Goal: Task Accomplishment & Management: Manage account settings

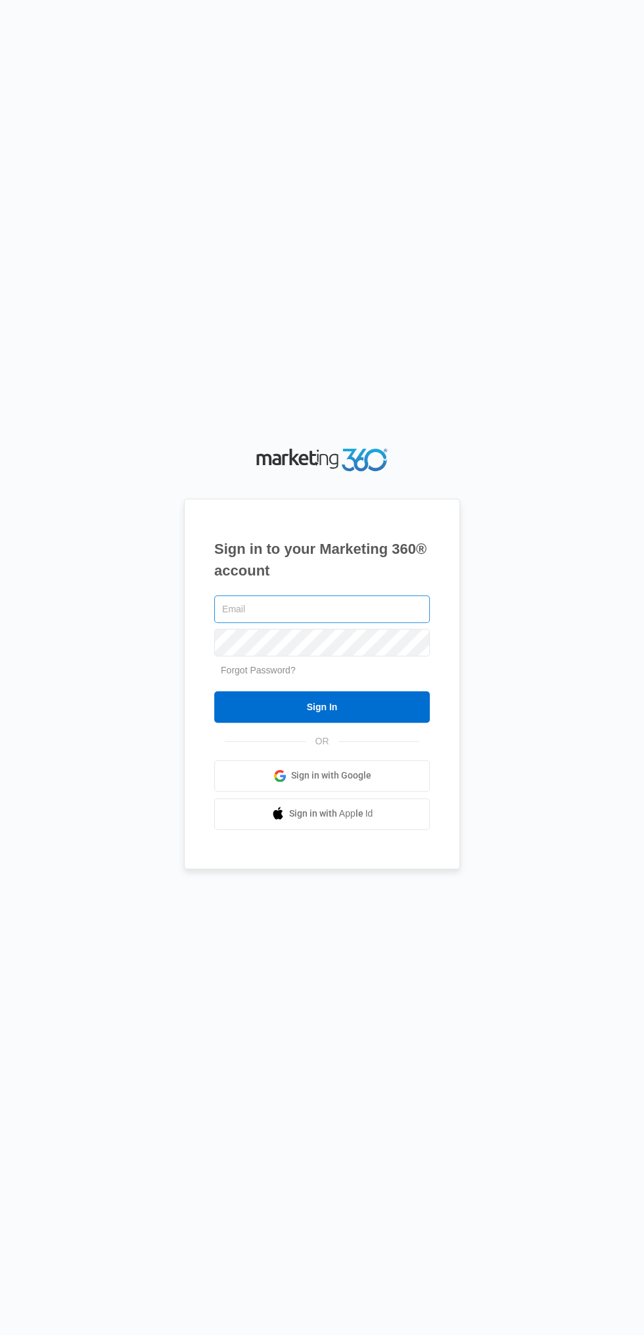
click at [245, 623] on input "text" at bounding box center [321, 609] width 215 height 28
type input "[EMAIL_ADDRESS][DOMAIN_NAME]"
click at [214, 691] on input "Sign In" at bounding box center [321, 707] width 215 height 32
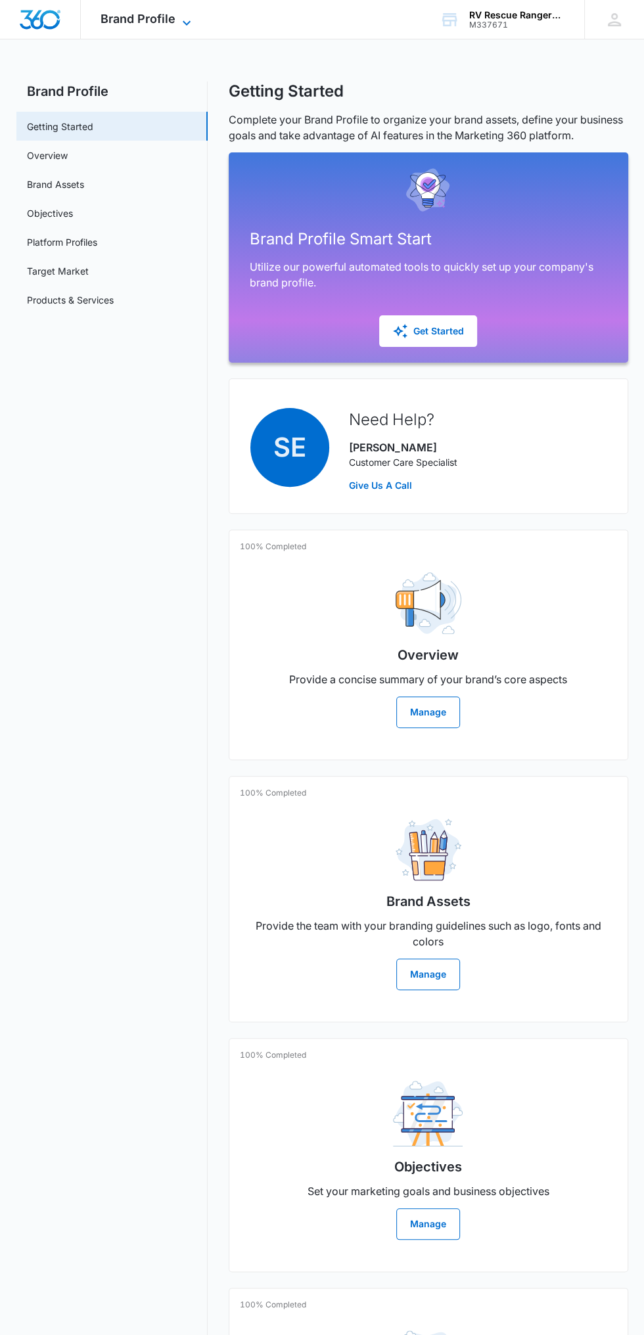
click at [185, 19] on icon at bounding box center [187, 23] width 16 height 16
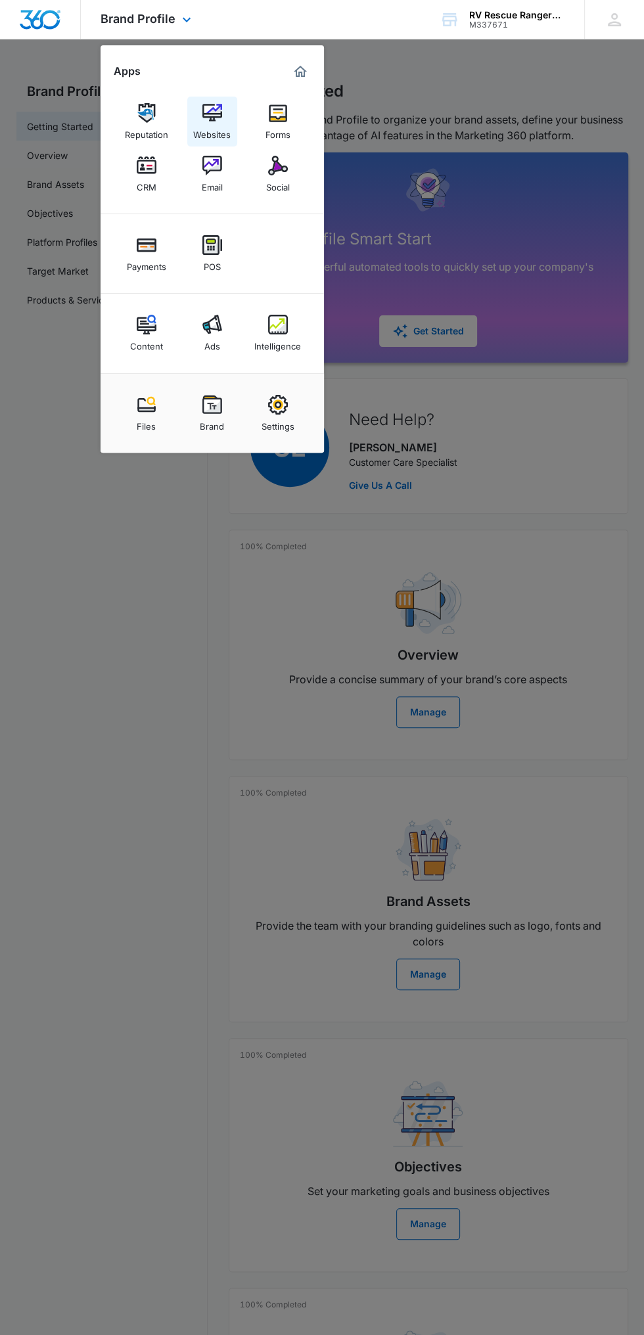
click at [223, 113] on link "Websites" at bounding box center [212, 122] width 50 height 50
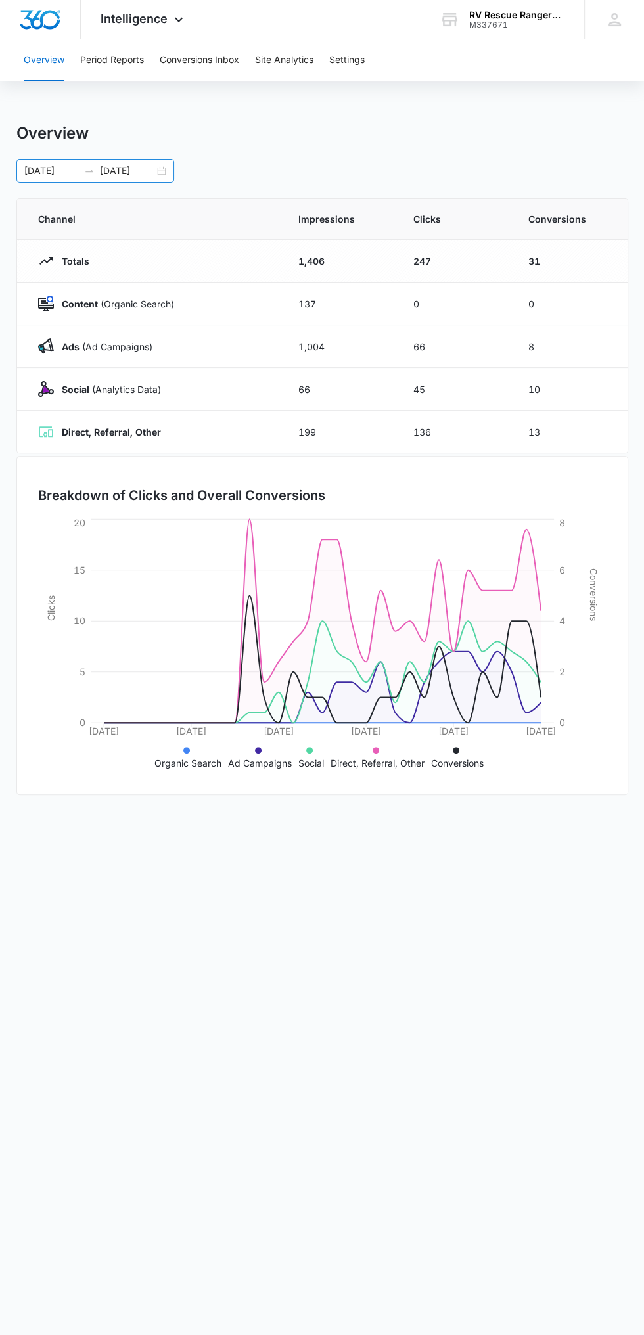
click at [168, 170] on div "[DATE] [DATE]" at bounding box center [95, 171] width 158 height 24
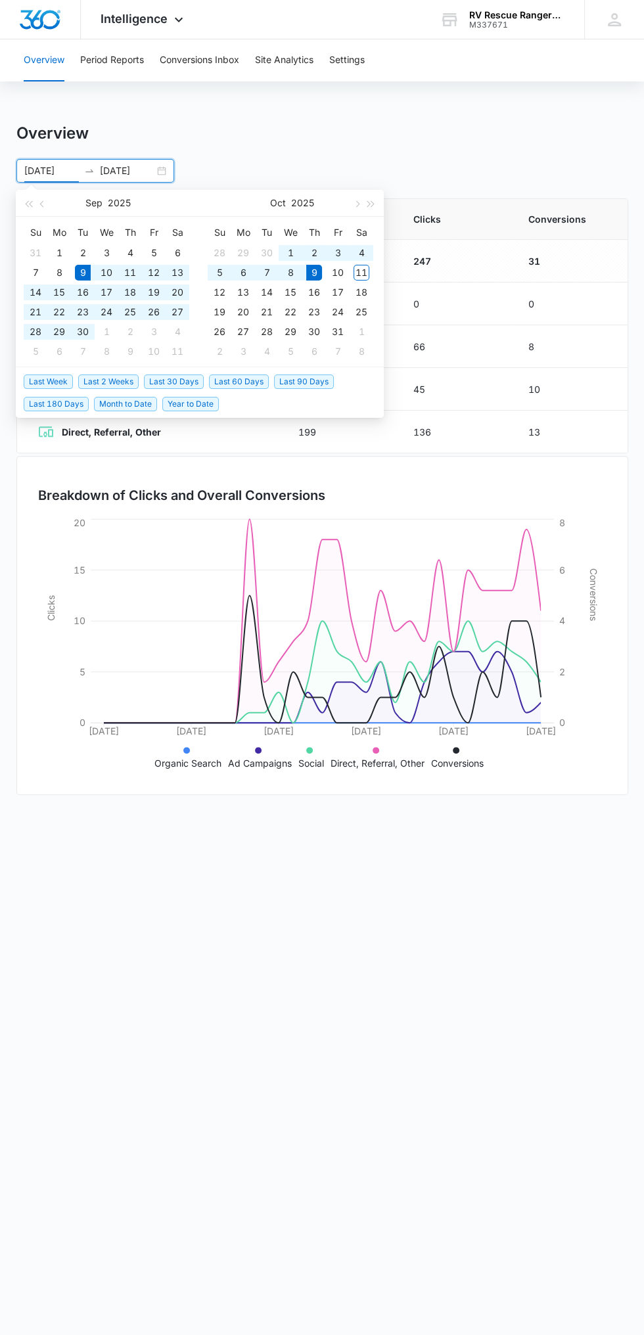
click at [375, 268] on div "Su Mo Tu We Th Fr Sa 28 29 30 1 2 3 4 5 6 7 8 9 10 11 12 13 14 15 16 17 18 19 2…" at bounding box center [292, 292] width 184 height 150
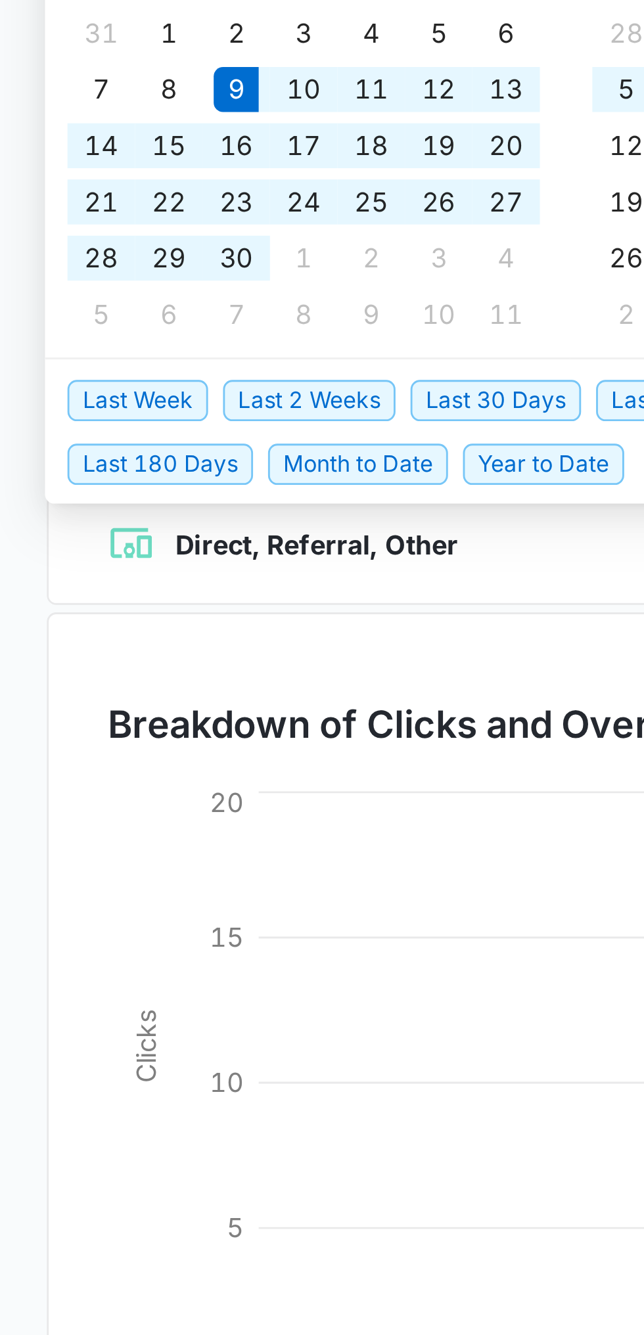
click at [178, 381] on span "Last 30 Days" at bounding box center [174, 381] width 60 height 14
type input "[DATE]"
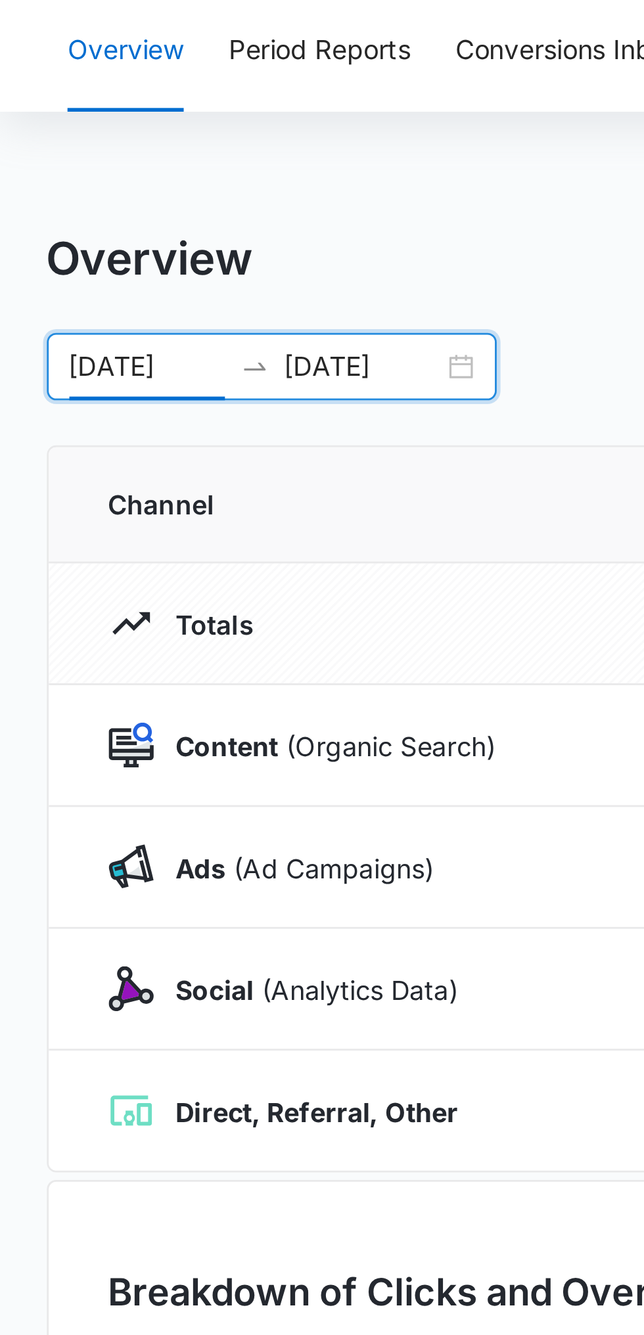
click at [179, 118] on div "Overview Period Reports Conversions Inbox Site Analytics Settings Overview [DAT…" at bounding box center [322, 426] width 644 height 774
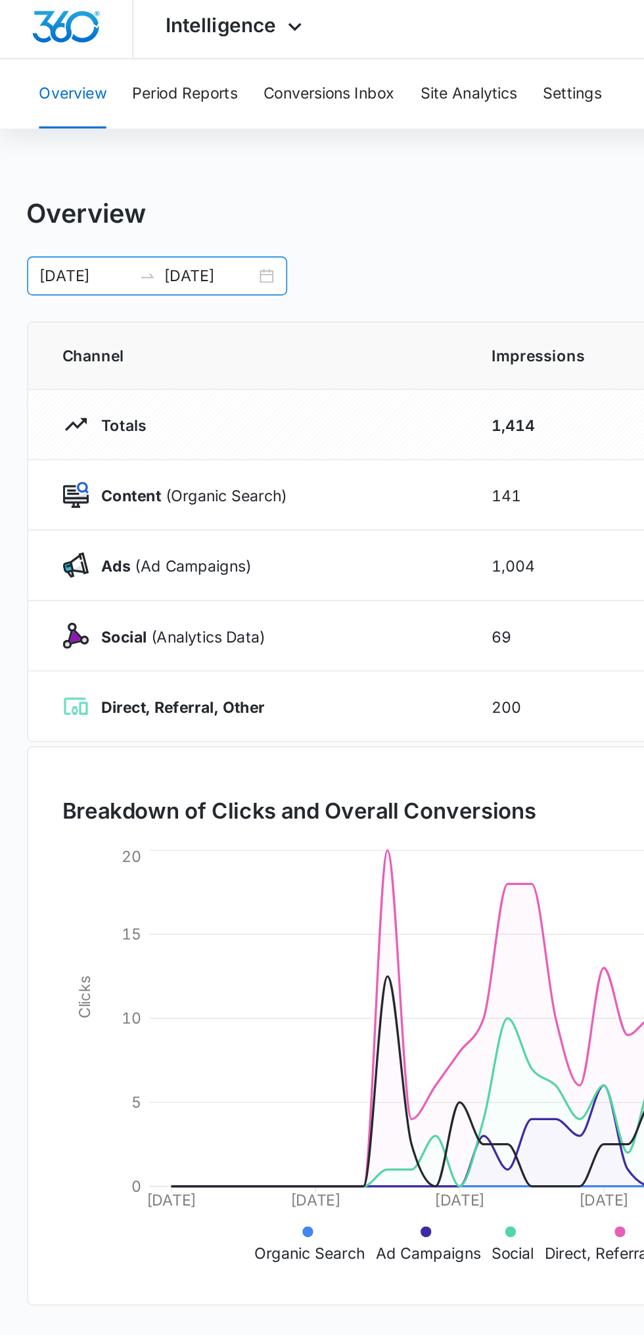
click at [166, 165] on div "[DATE] [DATE]" at bounding box center [95, 171] width 158 height 24
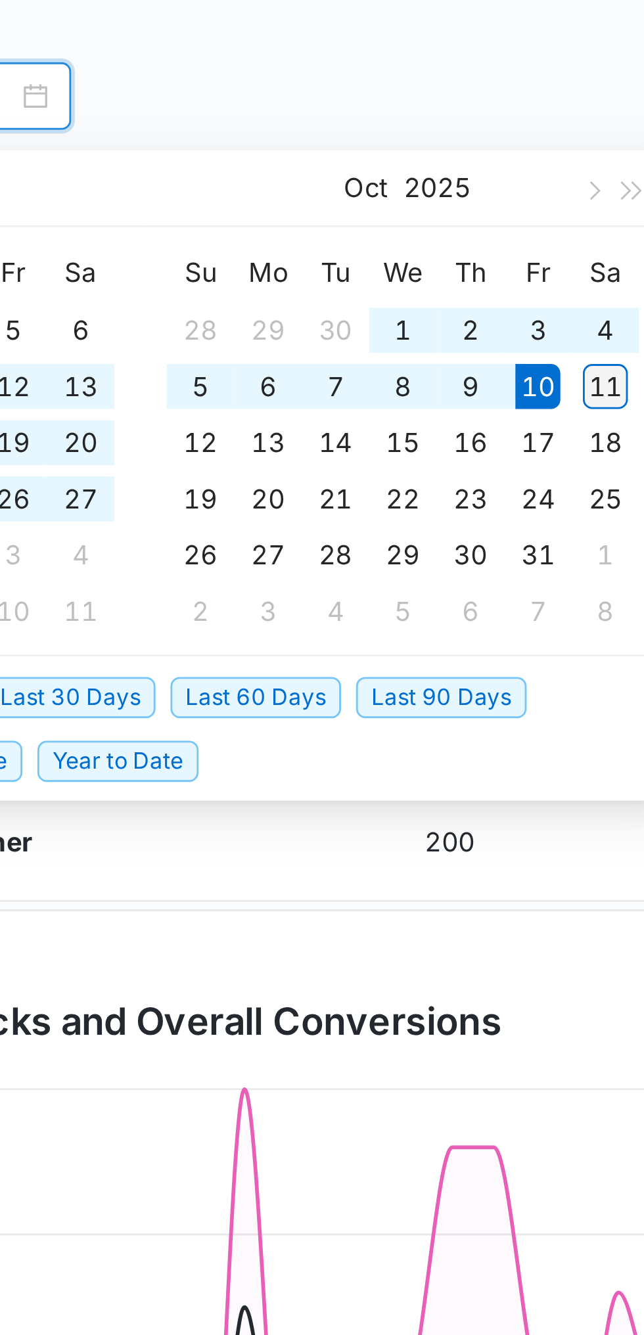
click at [365, 274] on div "11" at bounding box center [361, 273] width 16 height 16
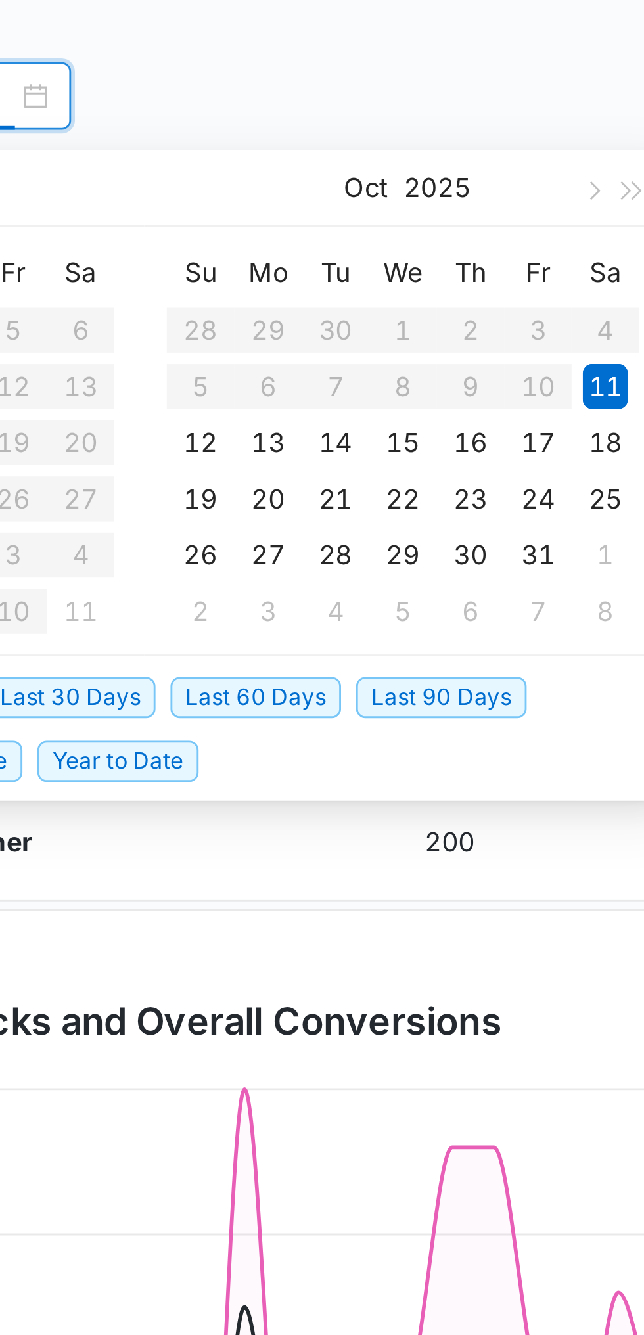
type input "[DATE]"
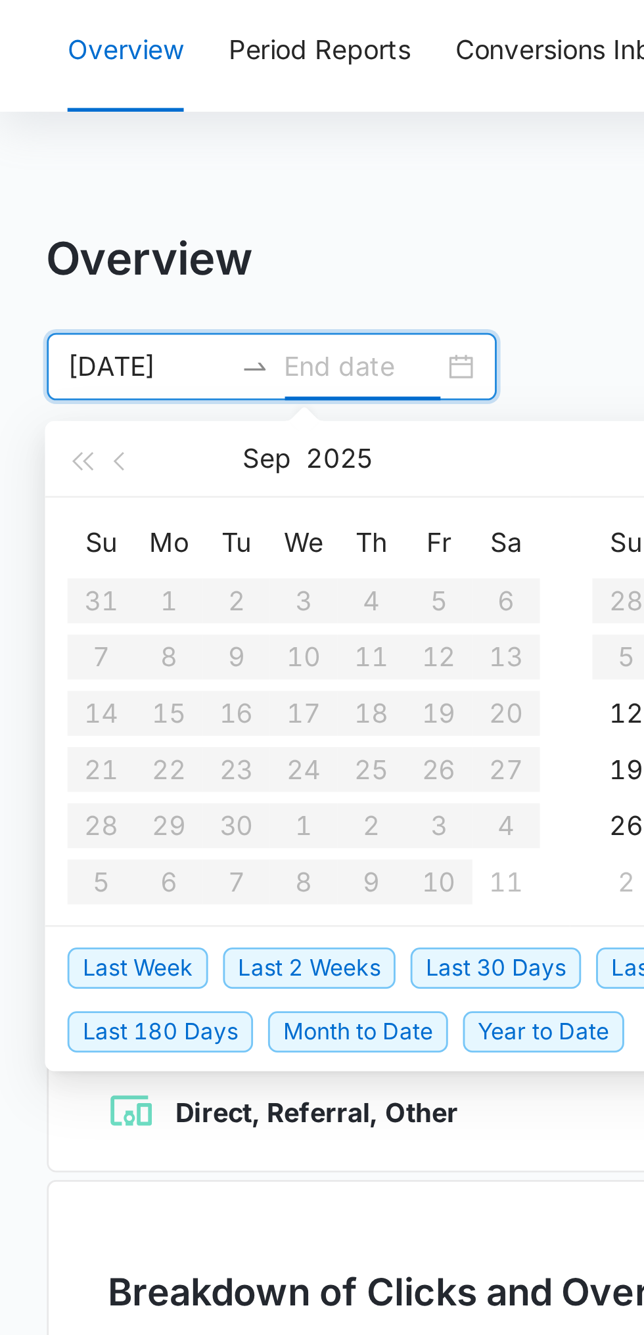
click at [181, 135] on div "Overview" at bounding box center [322, 134] width 612 height 20
type input "[DATE]"
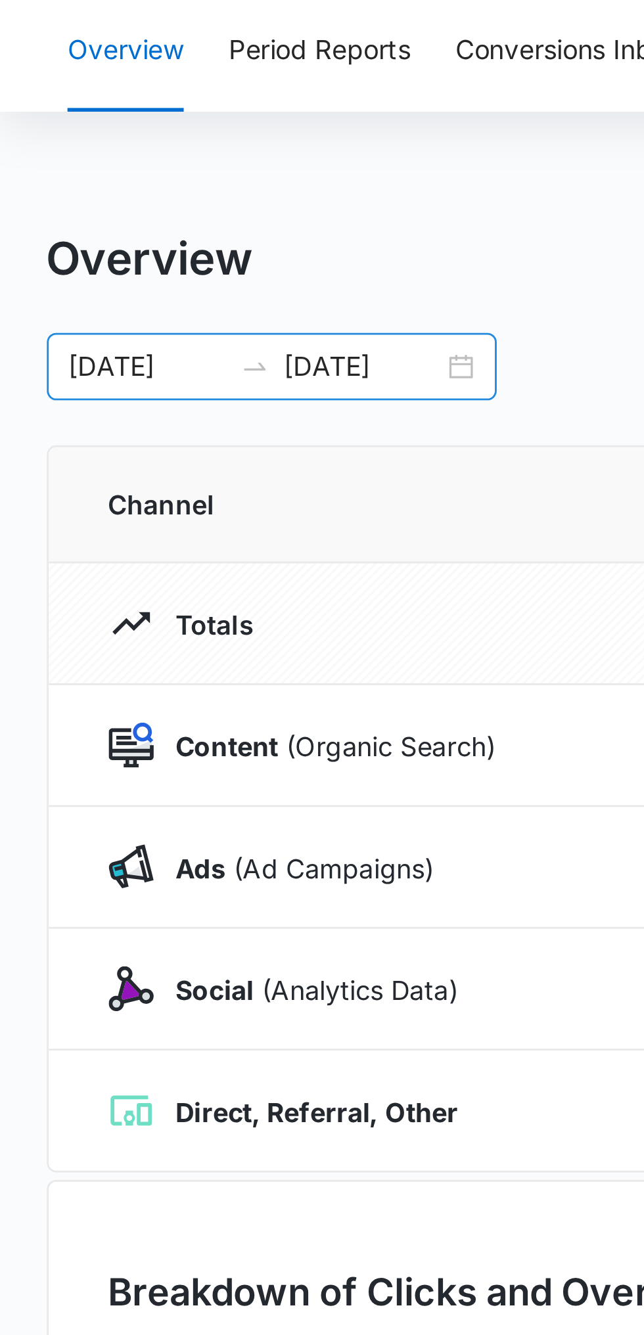
click at [164, 169] on div "[DATE] [DATE]" at bounding box center [95, 171] width 158 height 24
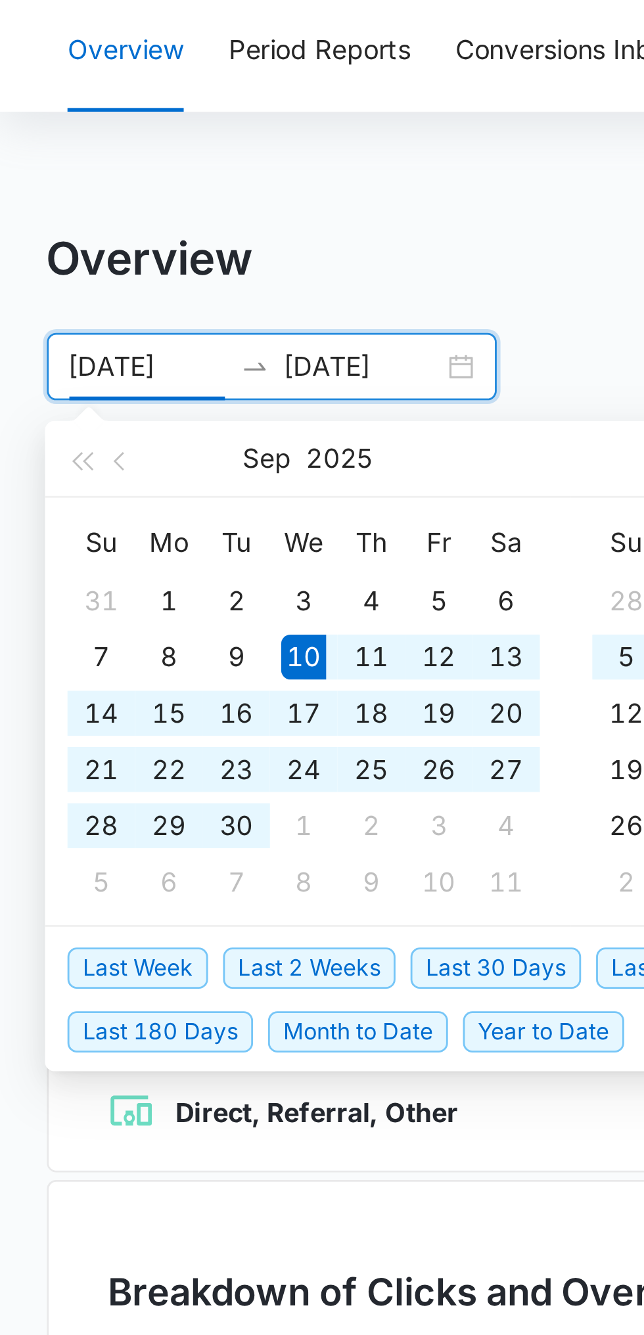
click at [110, 272] on div "10" at bounding box center [107, 273] width 16 height 16
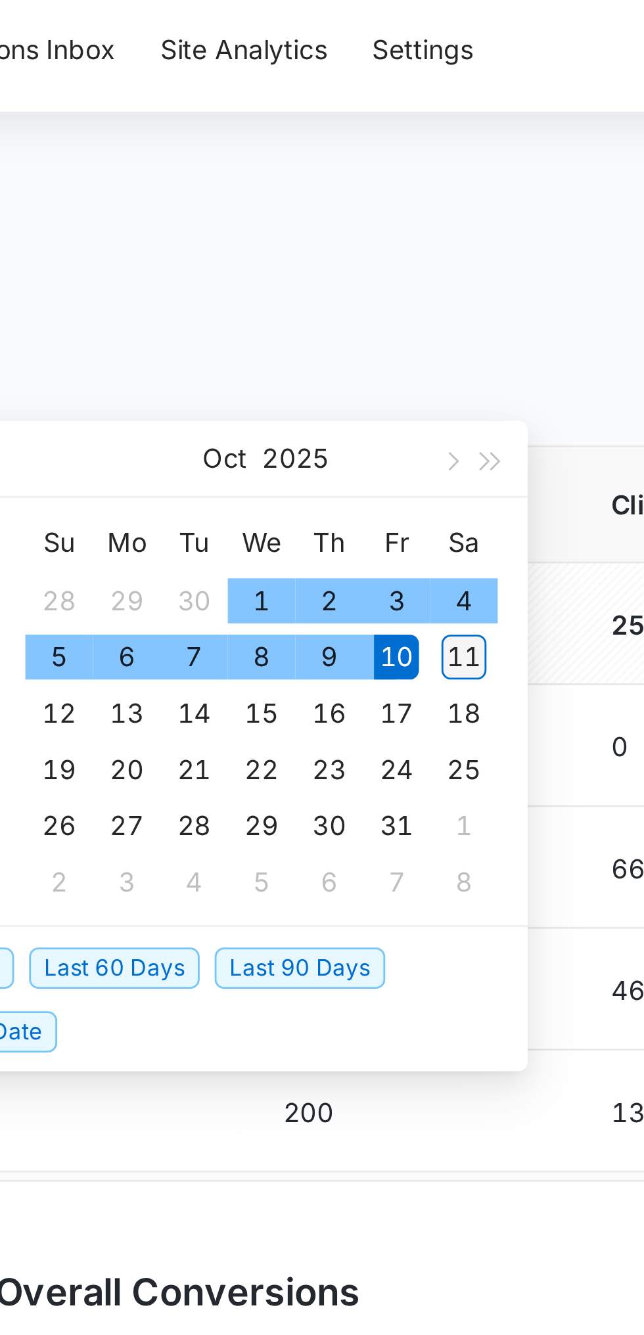
click at [367, 271] on div "11" at bounding box center [361, 273] width 16 height 16
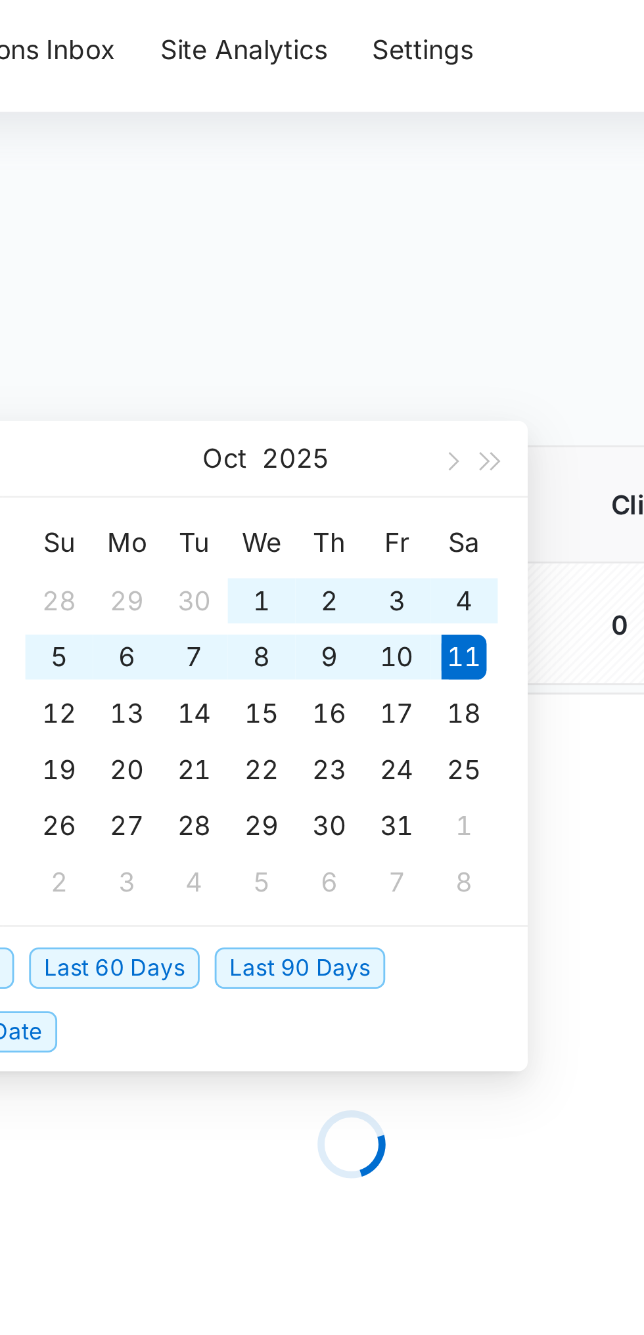
type input "[DATE]"
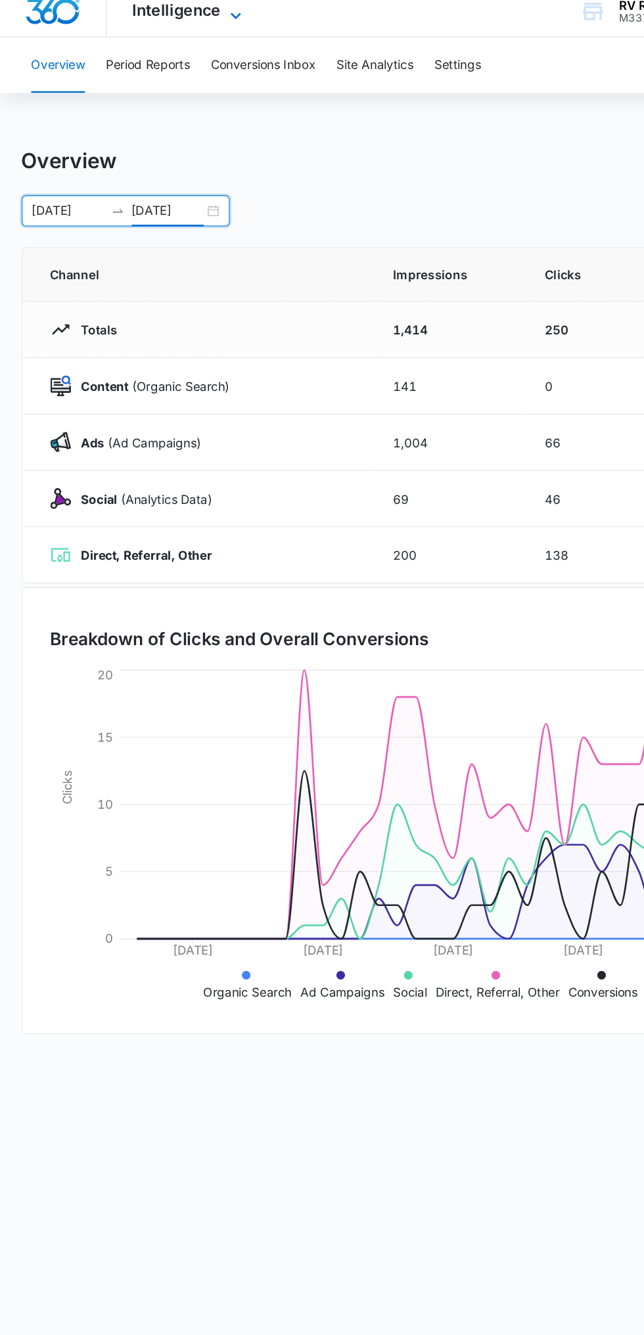
click at [177, 19] on icon at bounding box center [179, 23] width 16 height 16
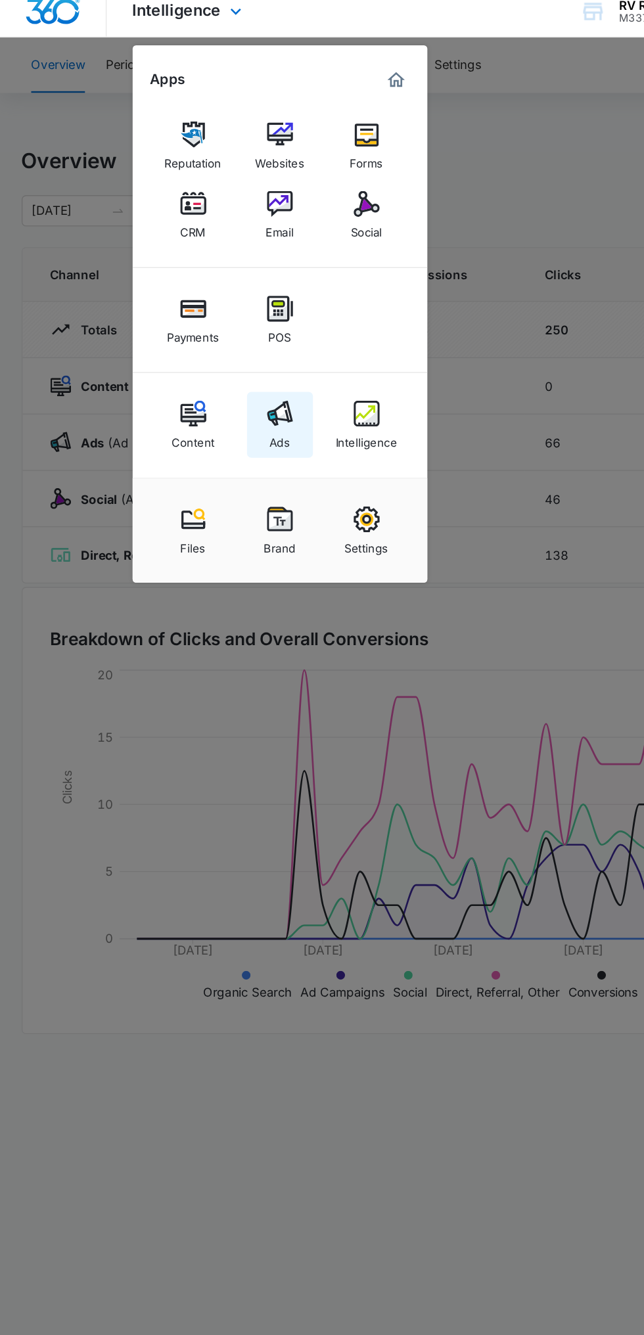
click at [214, 332] on img at bounding box center [212, 325] width 20 height 20
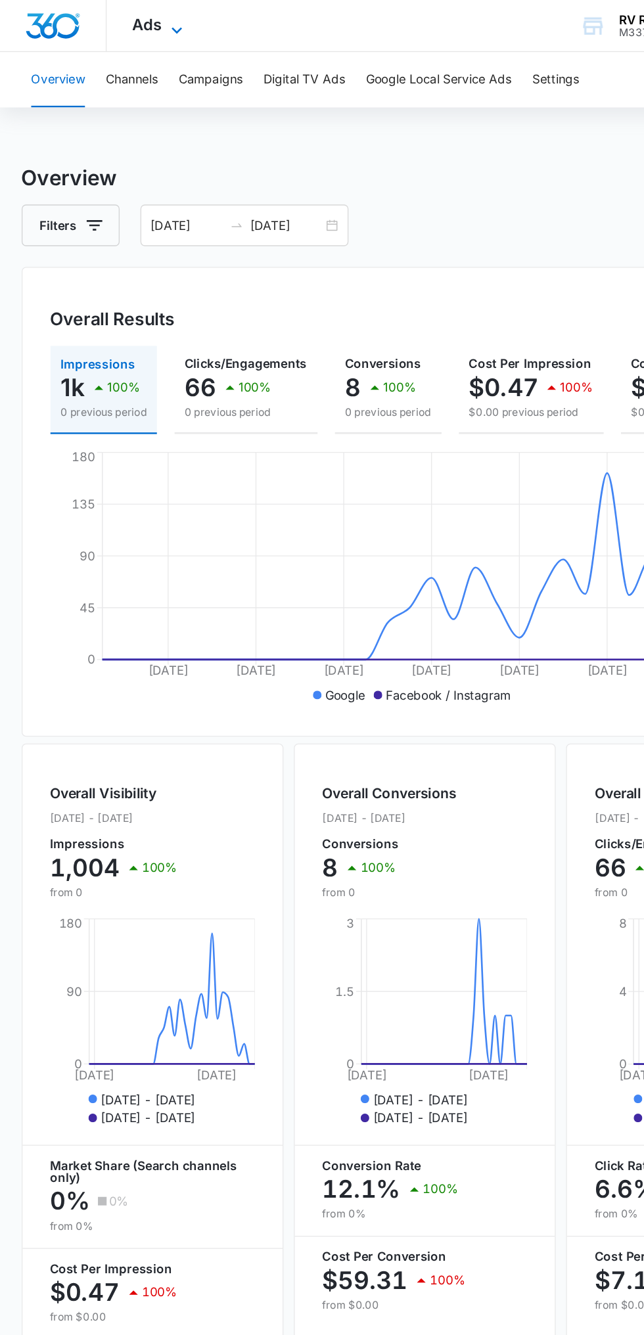
click at [136, 20] on icon at bounding box center [134, 22] width 8 height 5
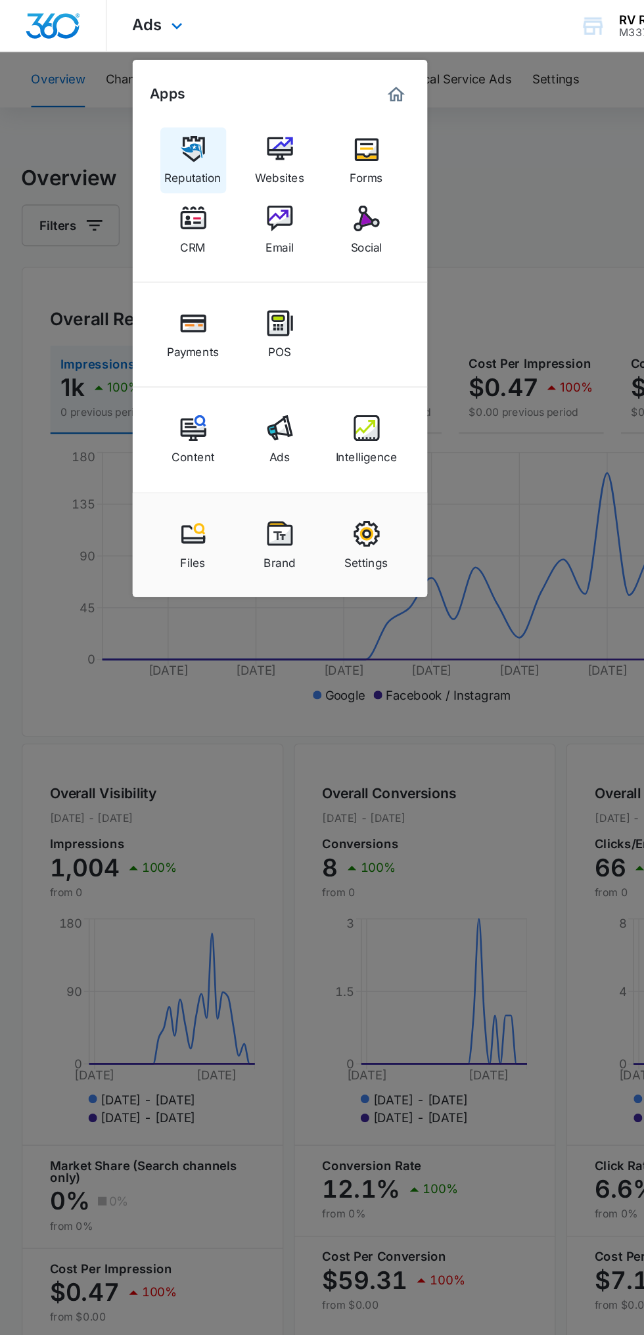
click at [150, 109] on img at bounding box center [147, 113] width 20 height 20
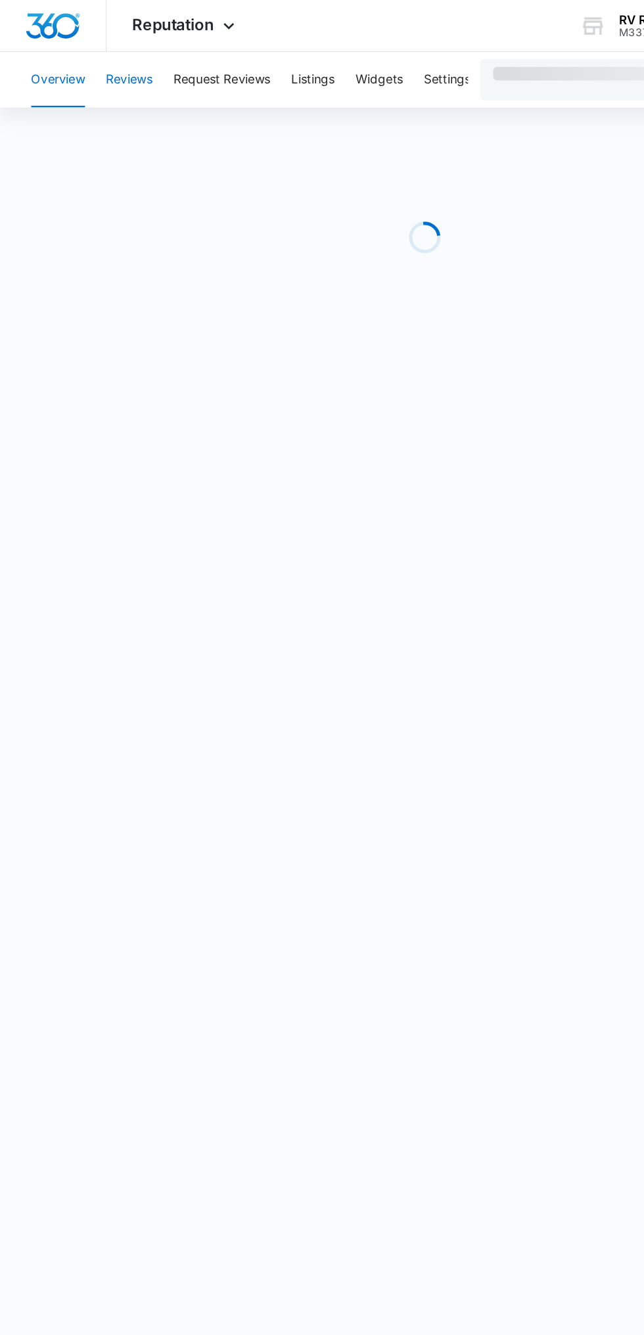
click at [110, 59] on button "Reviews" at bounding box center [97, 60] width 35 height 42
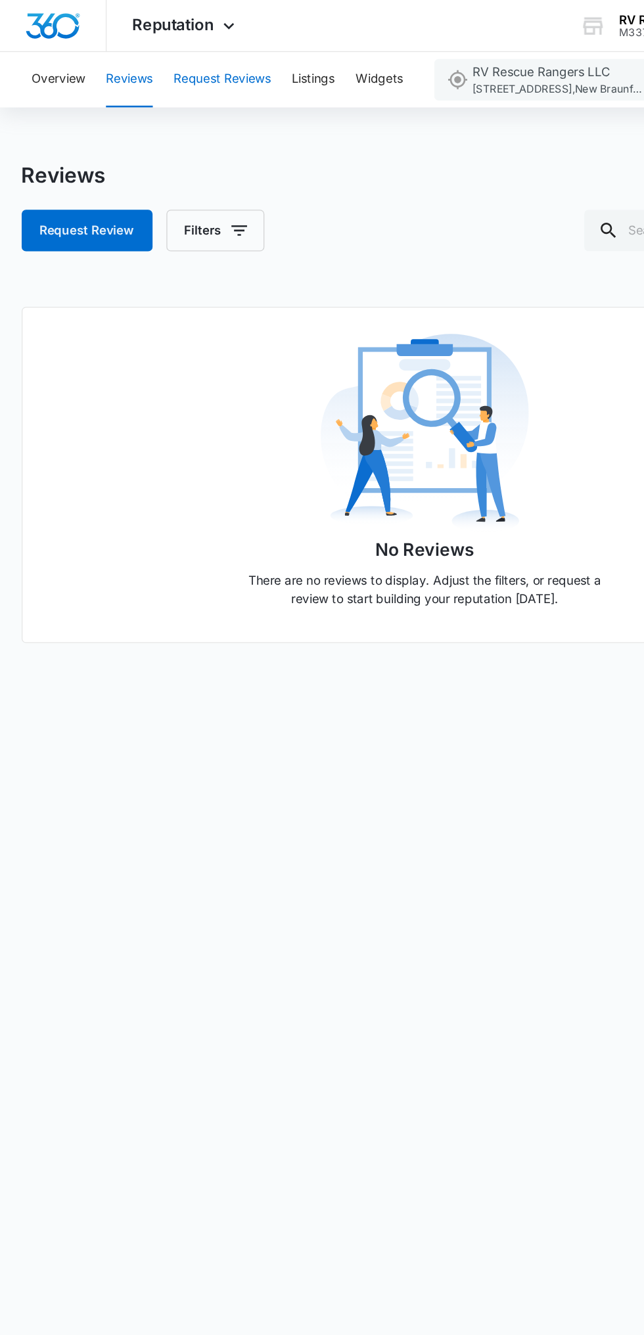
click at [177, 62] on button "Request Reviews" at bounding box center [168, 60] width 74 height 42
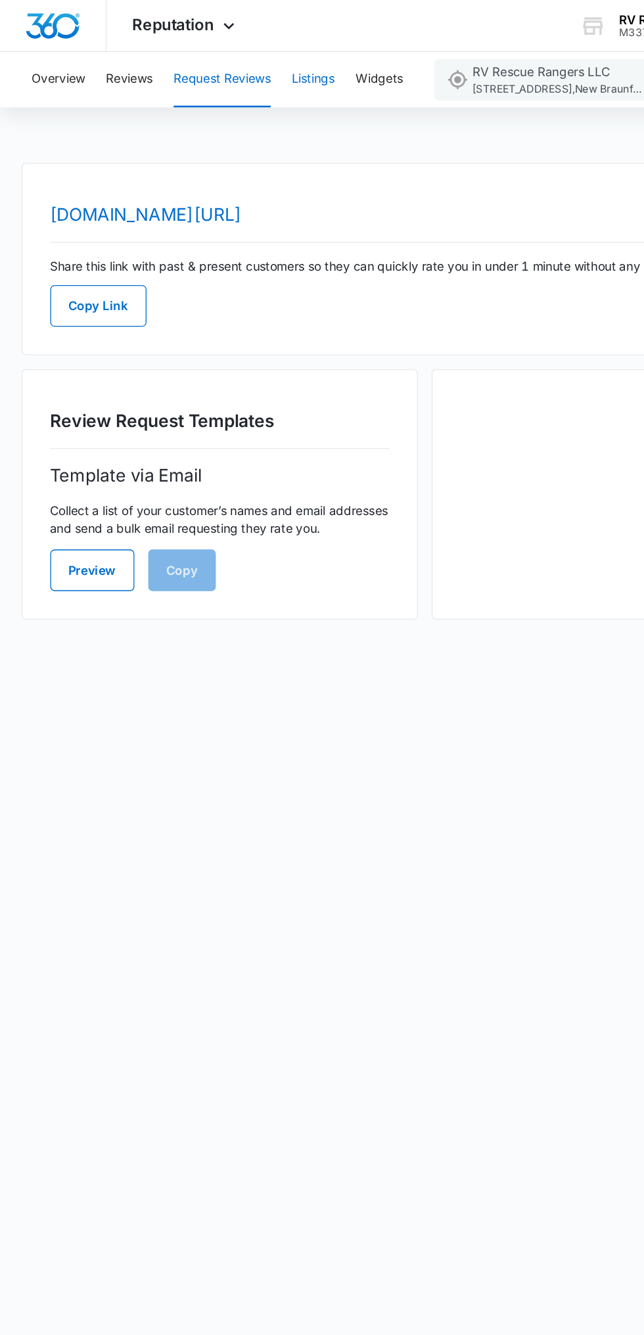
click at [247, 64] on button "Listings" at bounding box center [237, 60] width 33 height 42
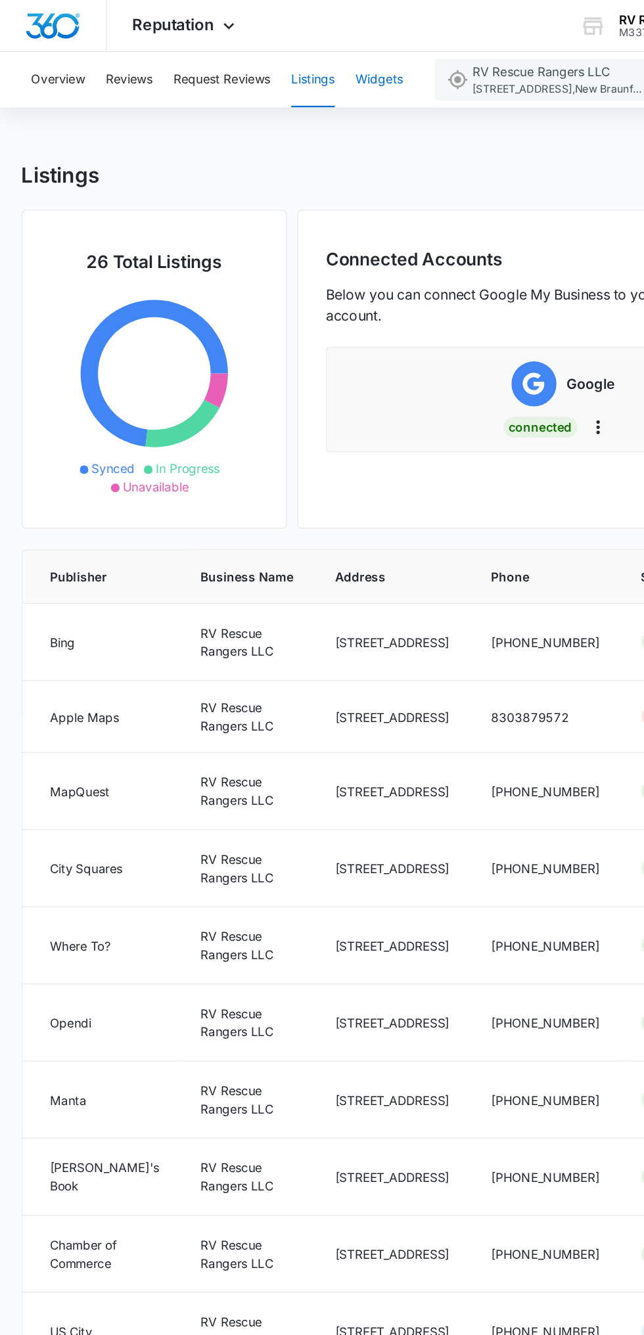
click at [300, 59] on button "Widgets" at bounding box center [287, 60] width 36 height 42
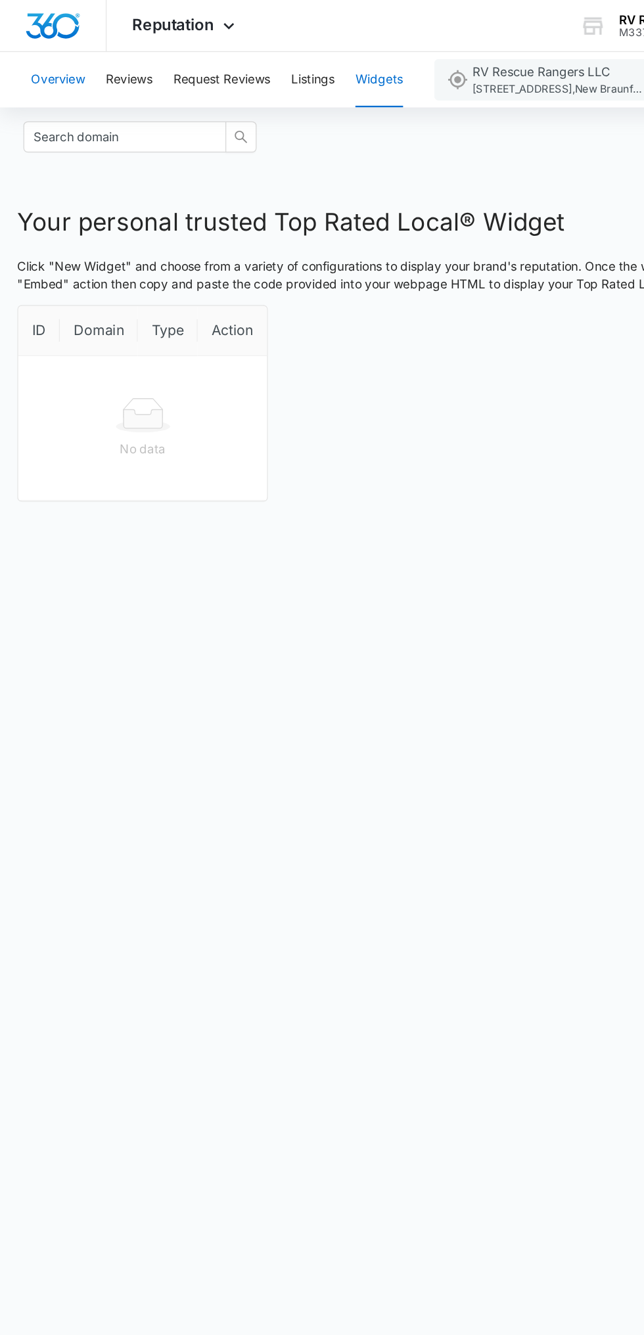
click at [59, 55] on button "Overview" at bounding box center [44, 60] width 41 height 42
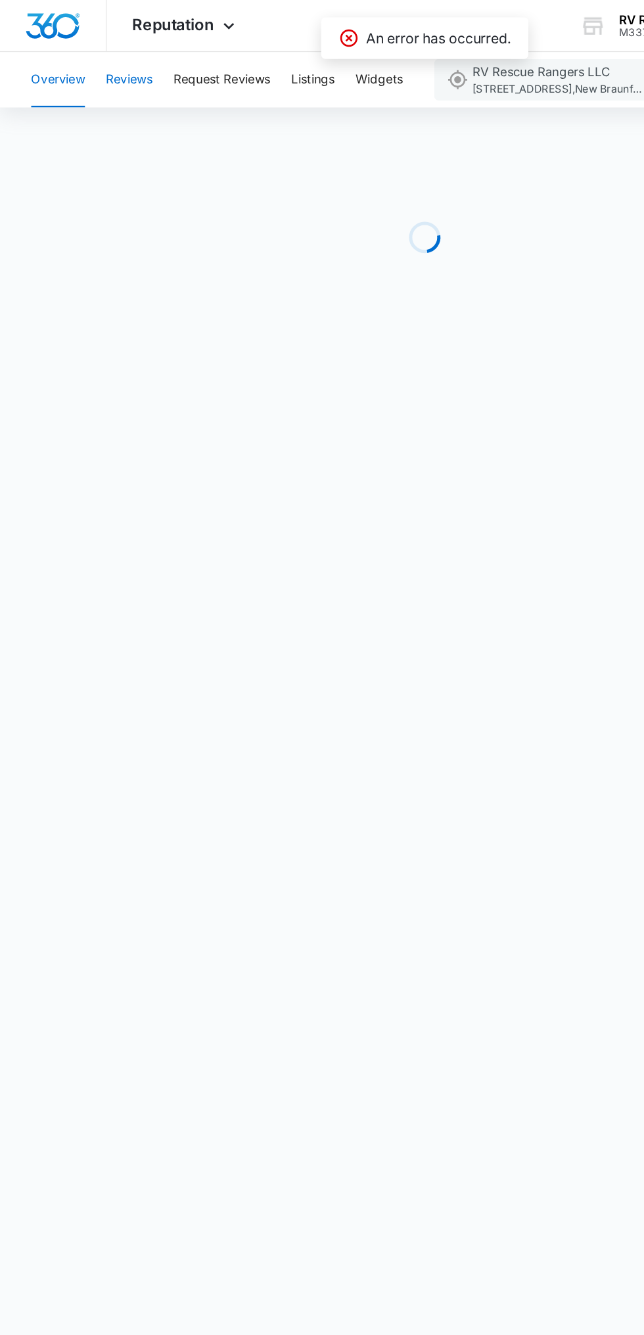
click at [112, 67] on button "Reviews" at bounding box center [97, 60] width 35 height 42
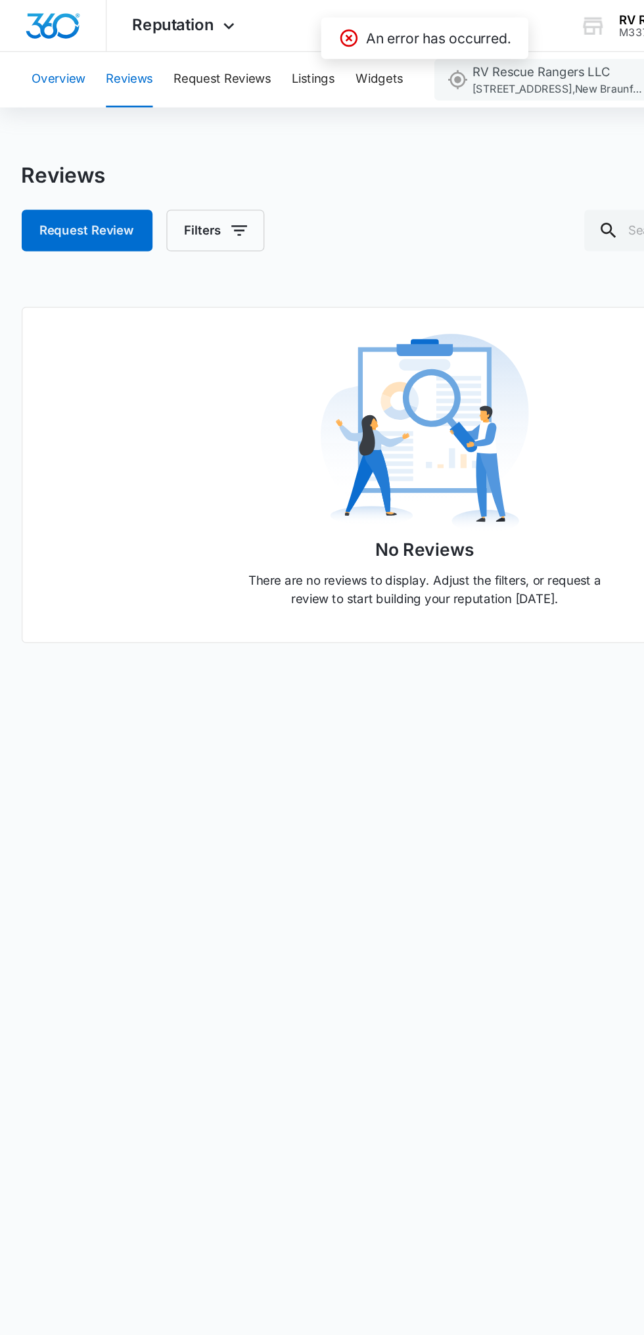
click at [58, 64] on button "Overview" at bounding box center [44, 60] width 41 height 42
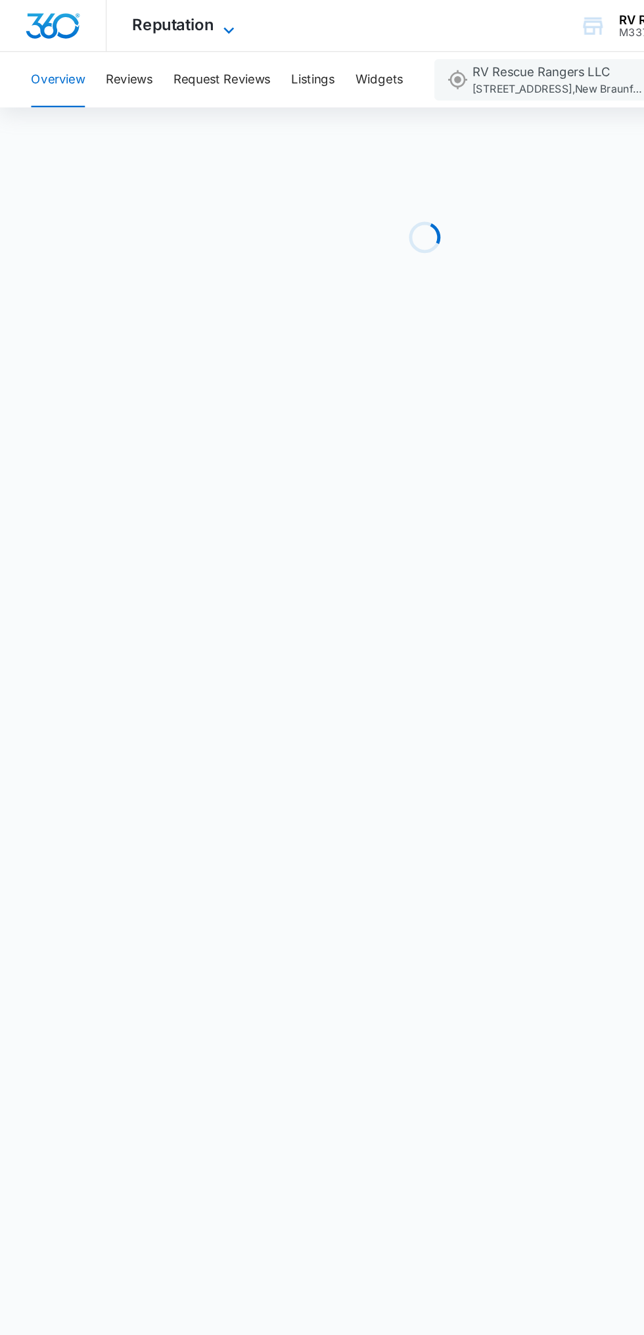
click at [152, 20] on span "Reputation" at bounding box center [132, 19] width 62 height 14
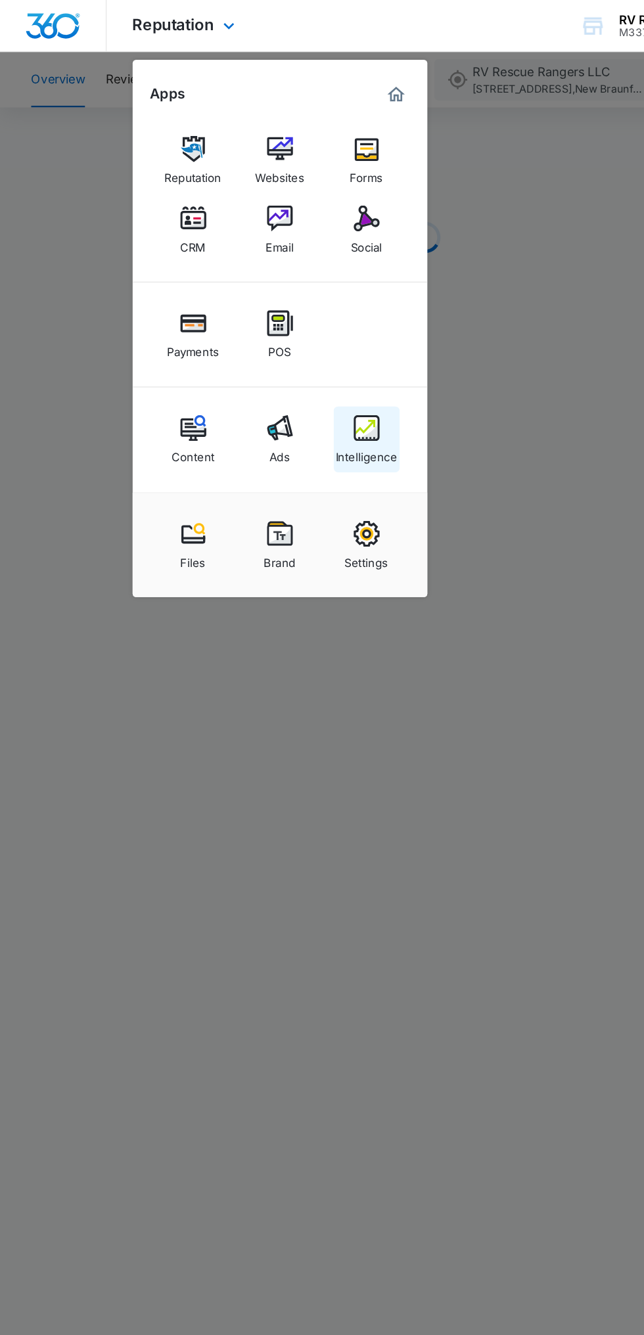
click at [290, 336] on div "Intelligence" at bounding box center [277, 342] width 47 height 17
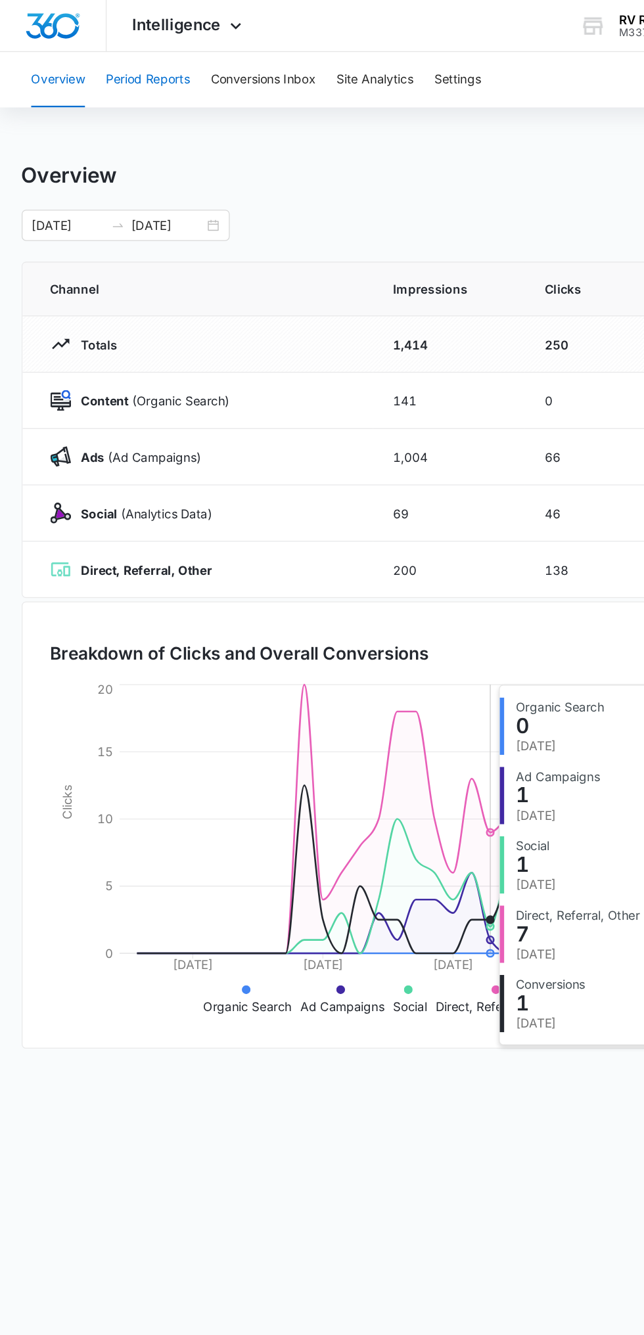
click at [124, 69] on button "Period Reports" at bounding box center [112, 60] width 64 height 42
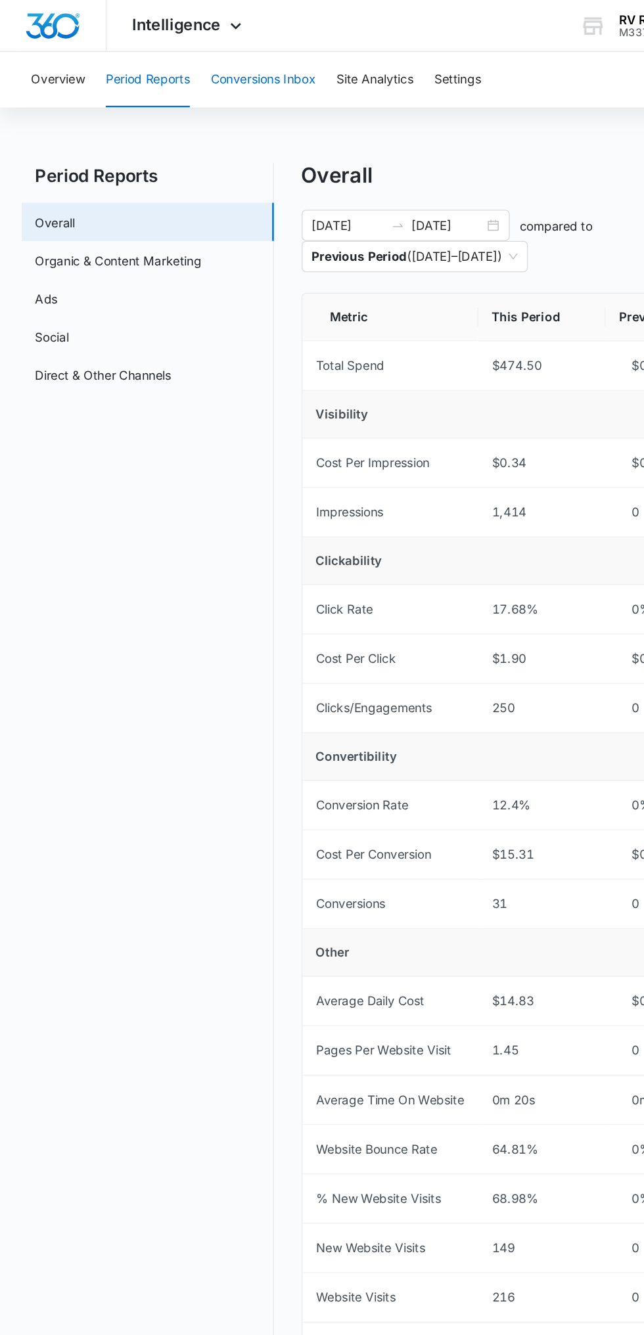
click at [219, 56] on button "Conversions Inbox" at bounding box center [199, 60] width 79 height 42
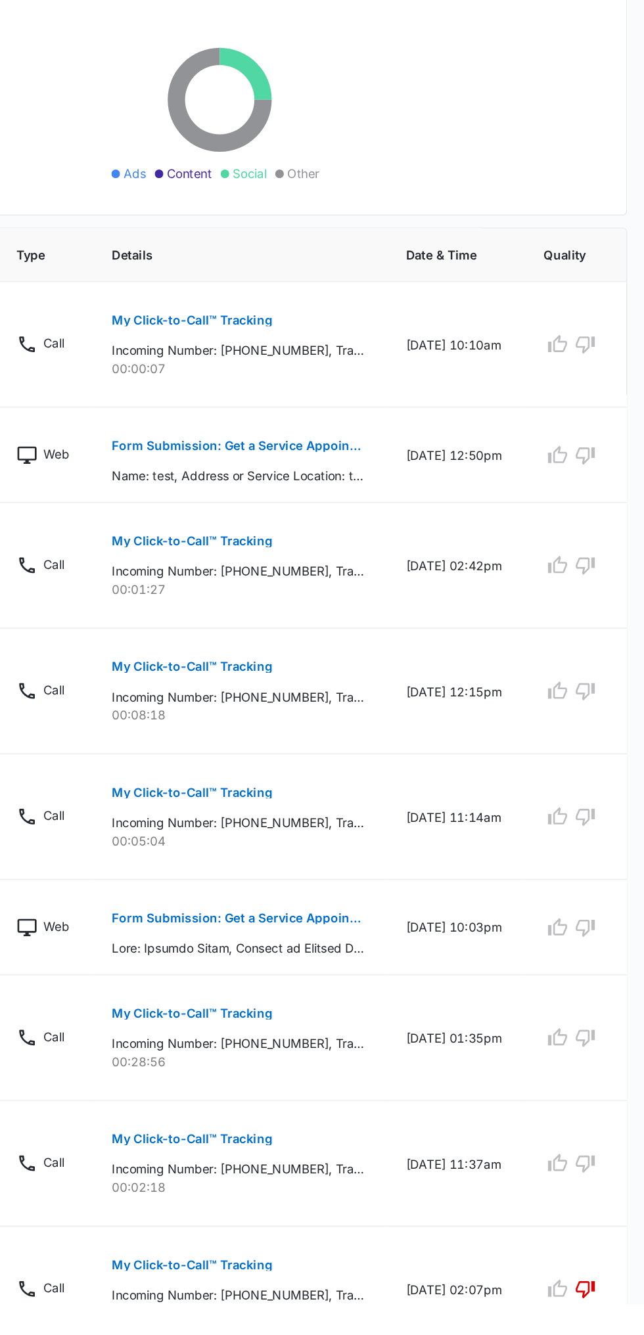
scroll to position [330, 0]
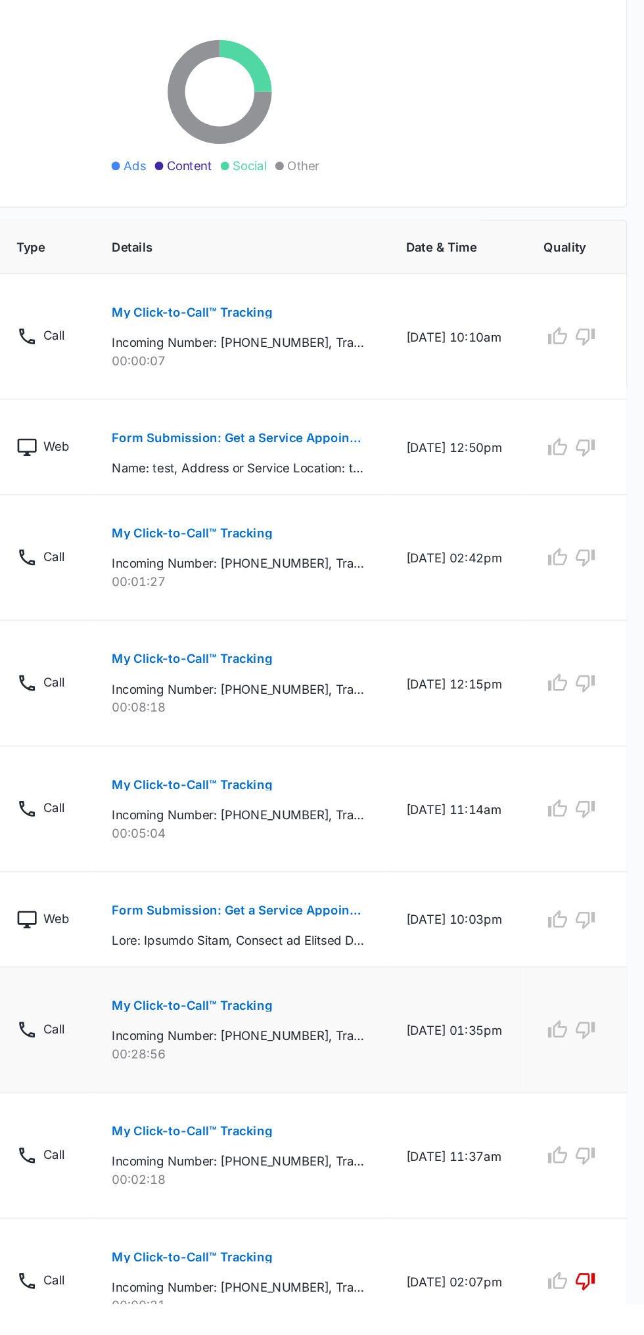
click at [415, 1111] on div "My Click-to-Call™ Tracking Incoming Number: [PHONE_NUMBER], Tracking Number: [P…" at bounding box center [335, 1122] width 191 height 59
click at [363, 1032] on p "Form Submission: Get a Service Appointment" at bounding box center [335, 1036] width 191 height 9
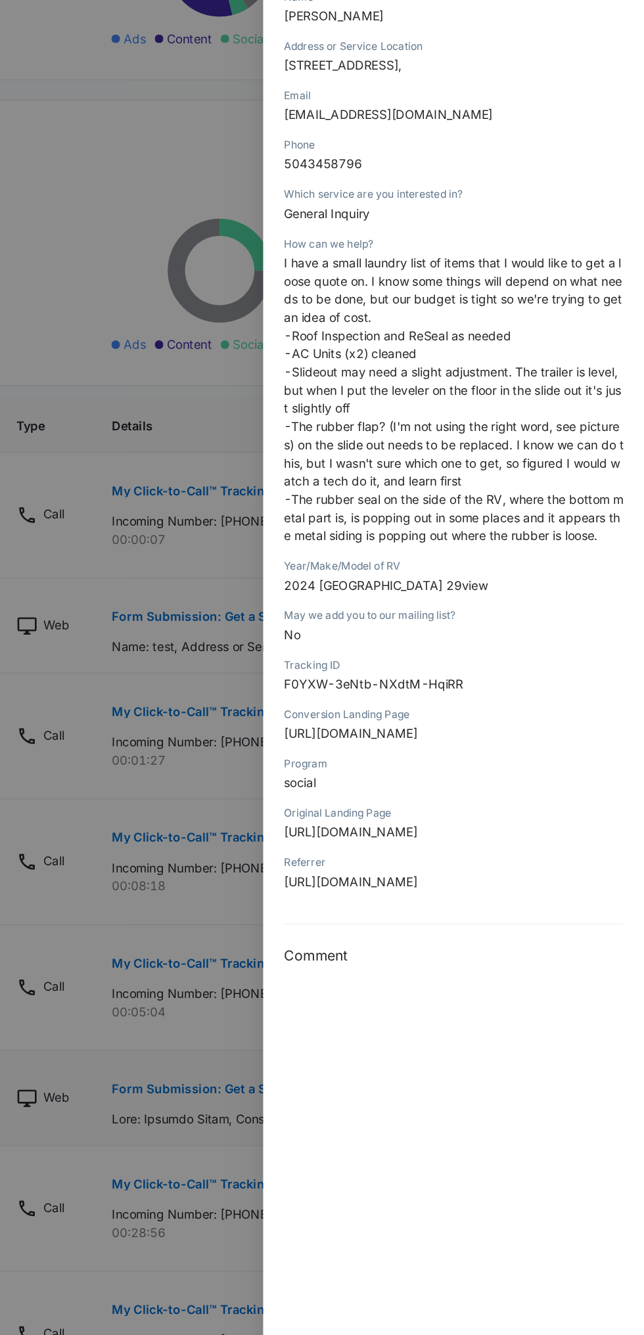
scroll to position [317, 0]
click at [296, 939] on div at bounding box center [322, 667] width 644 height 1335
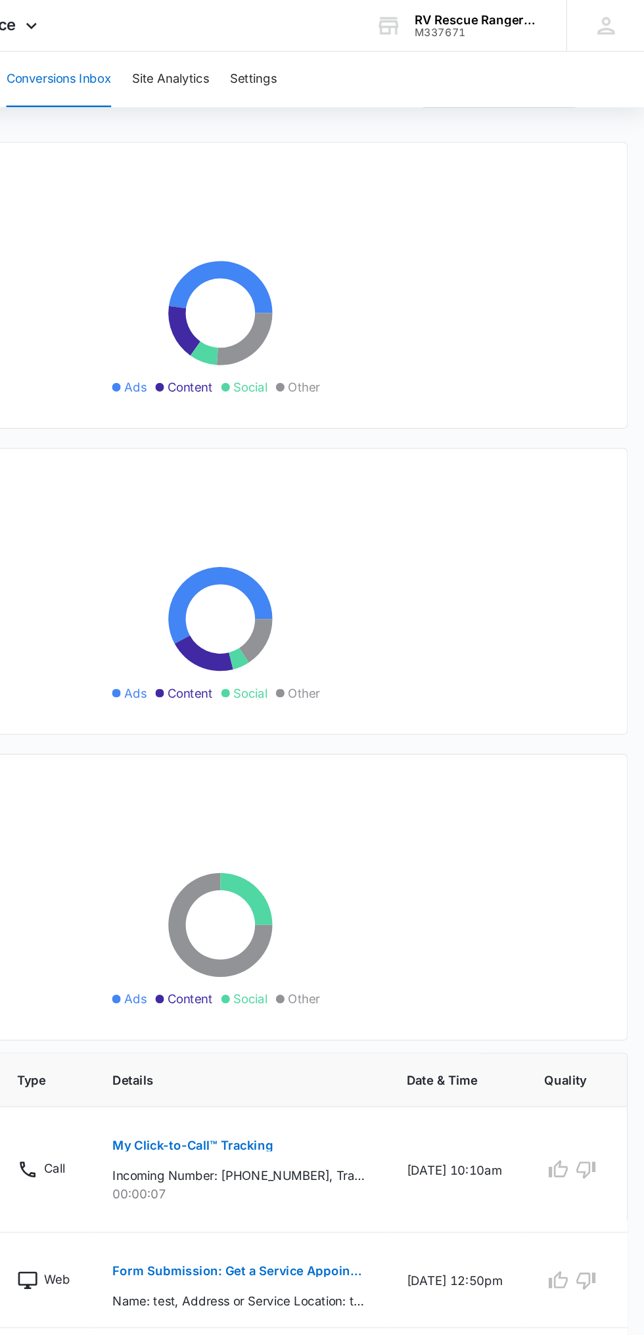
scroll to position [0, 0]
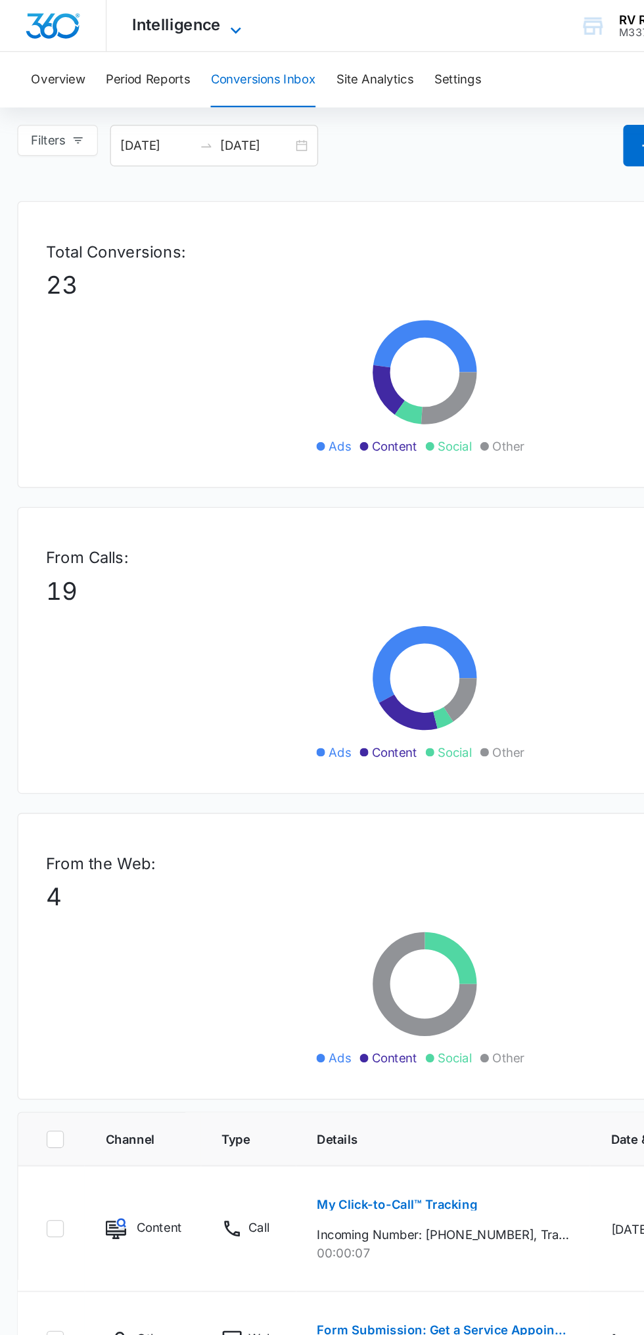
click at [164, 24] on span "Intelligence" at bounding box center [134, 19] width 67 height 14
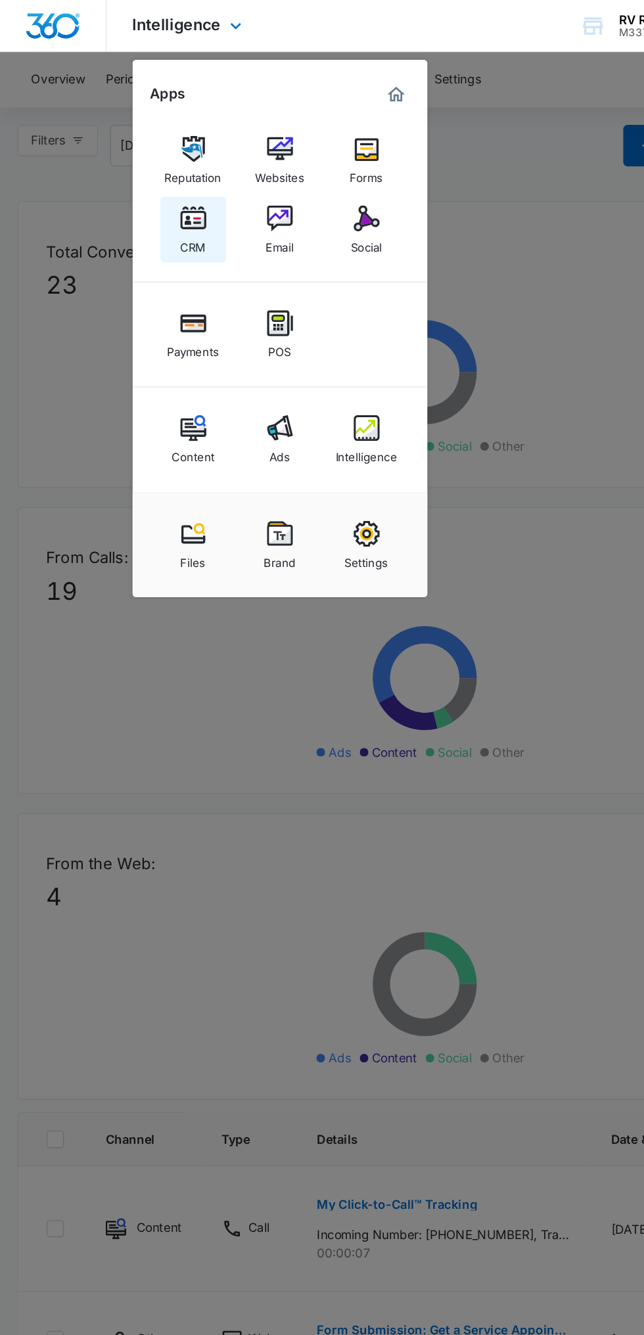
click at [154, 179] on div "CRM" at bounding box center [147, 183] width 20 height 17
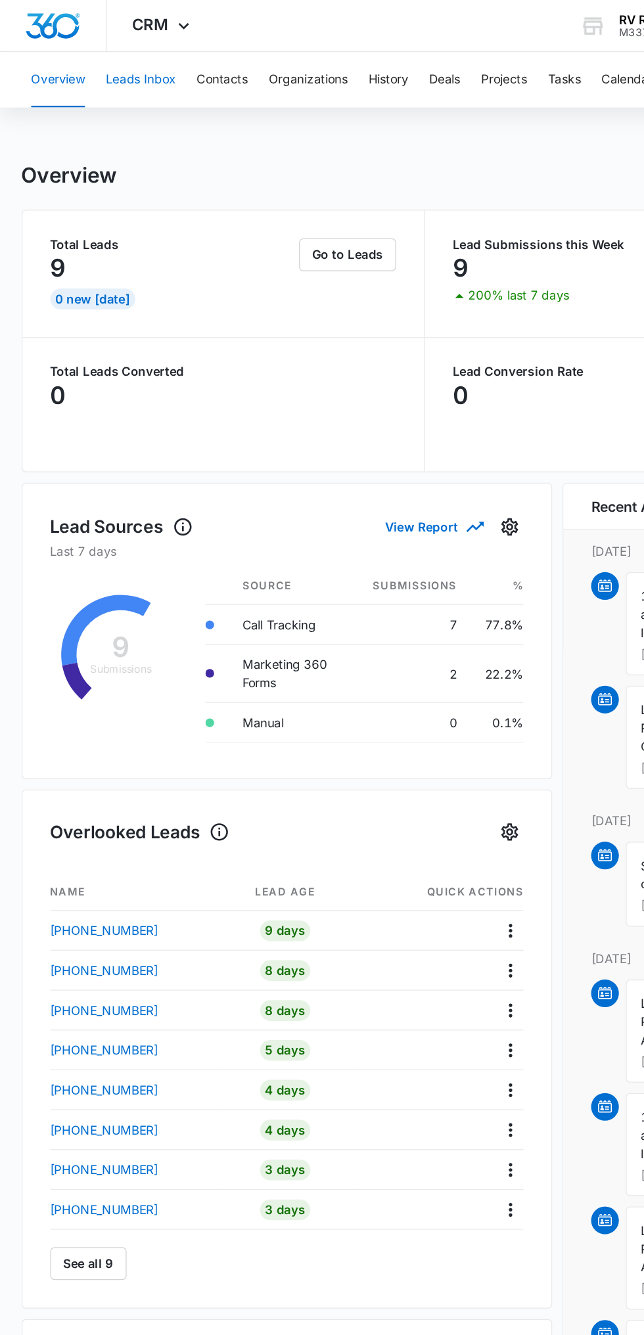
click at [123, 68] on button "Leads Inbox" at bounding box center [106, 60] width 53 height 42
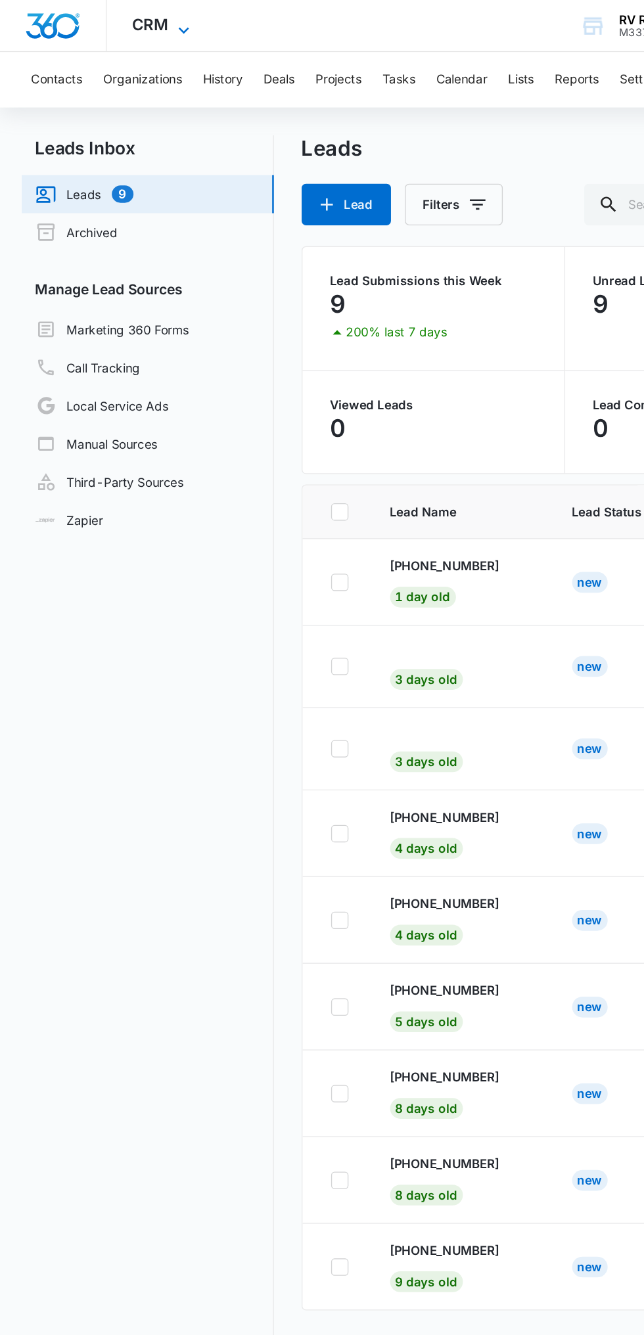
click at [139, 23] on icon at bounding box center [139, 23] width 16 height 16
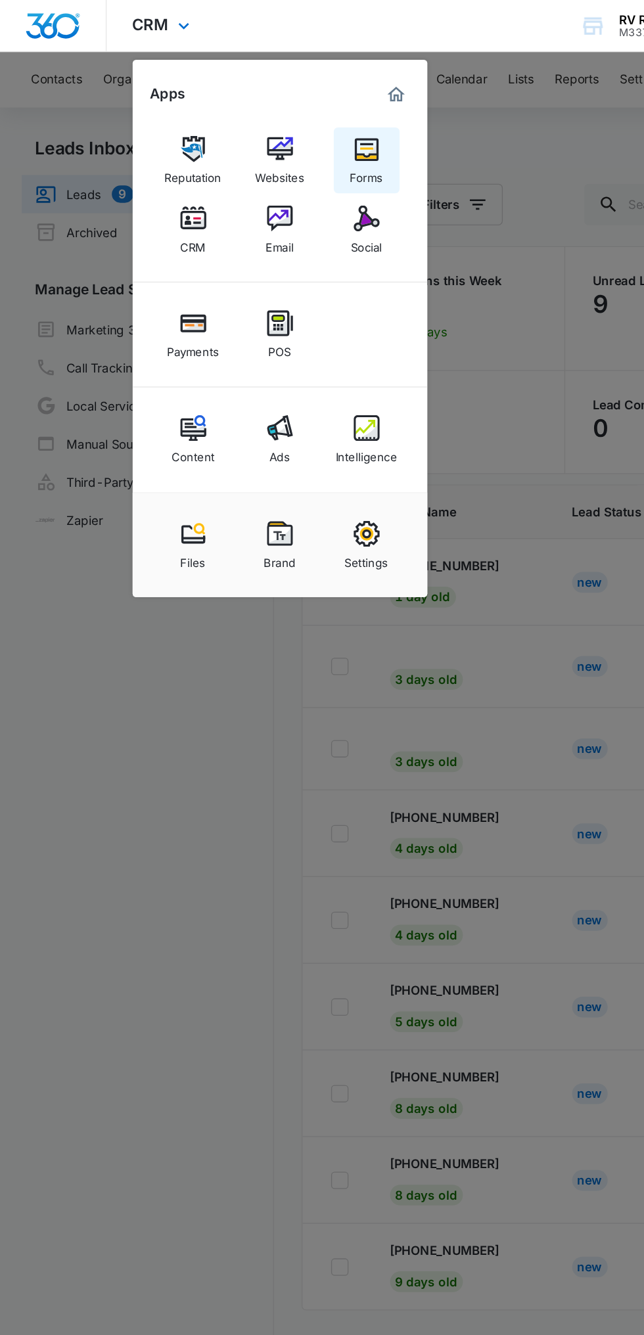
click at [299, 116] on link "Forms" at bounding box center [278, 122] width 50 height 50
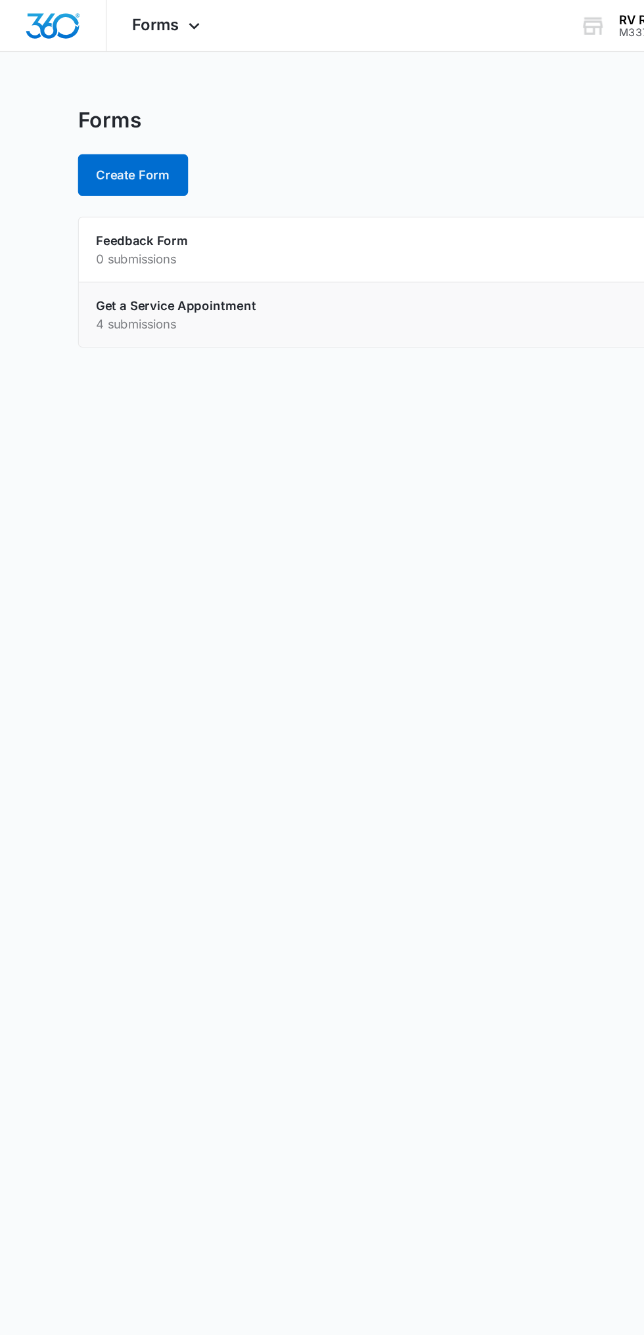
click at [244, 242] on p "4 submissions" at bounding box center [285, 245] width 424 height 14
click at [154, 231] on link "Get a Service Appointment" at bounding box center [133, 231] width 121 height 11
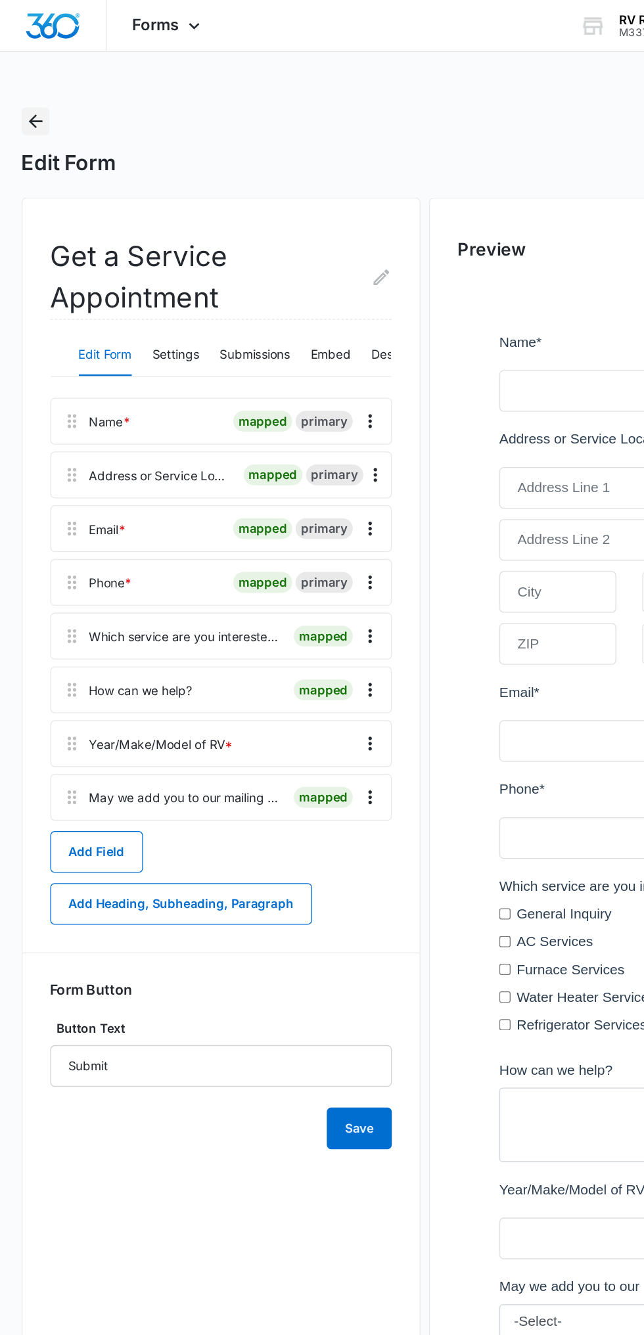
click at [27, 91] on icon "Back" at bounding box center [27, 92] width 11 height 11
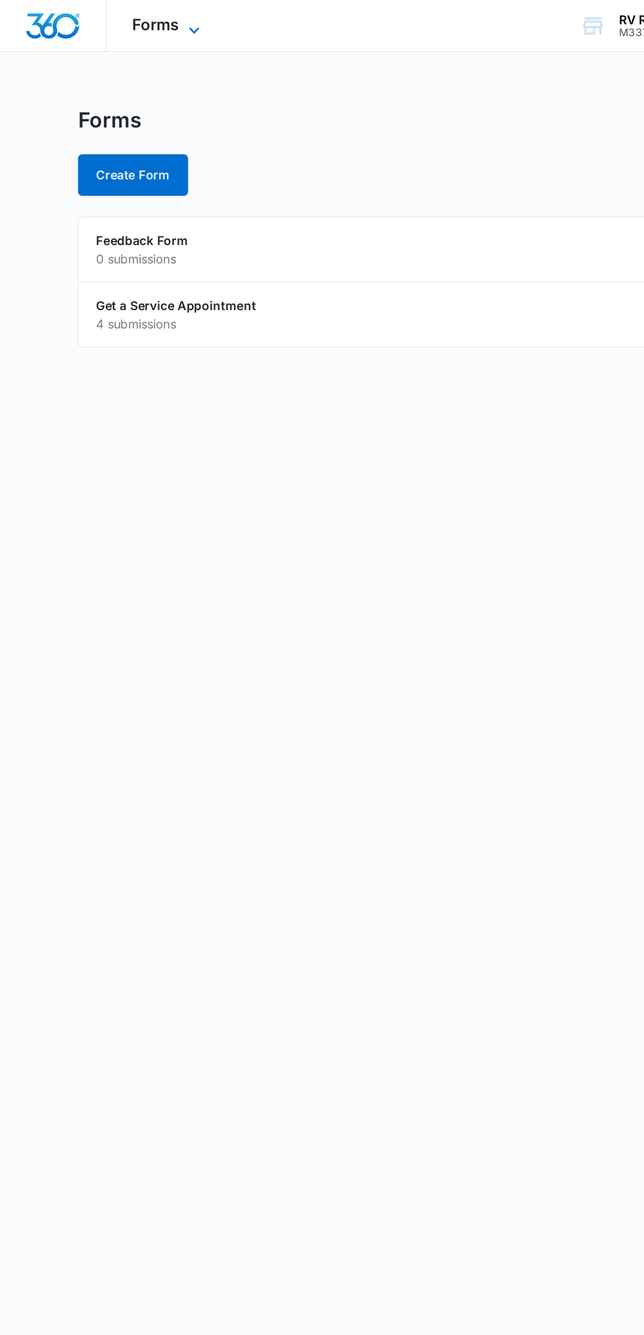
click at [147, 19] on icon at bounding box center [147, 23] width 16 height 16
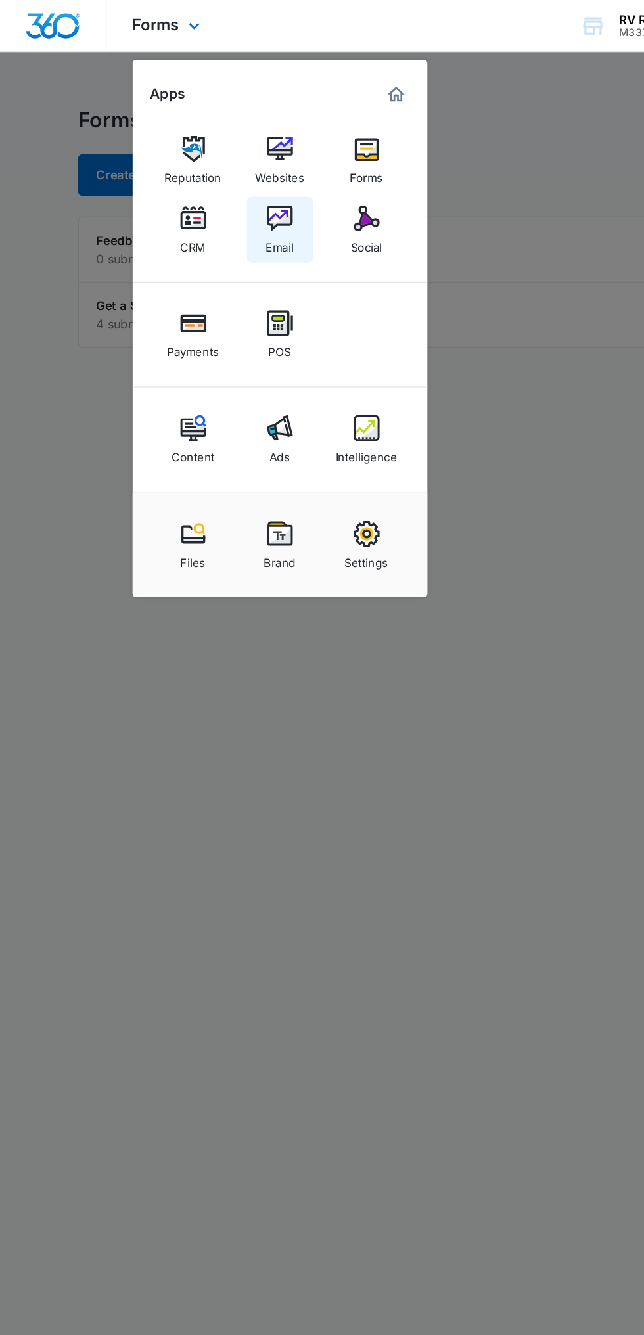
click at [217, 190] on div "Email" at bounding box center [212, 183] width 21 height 17
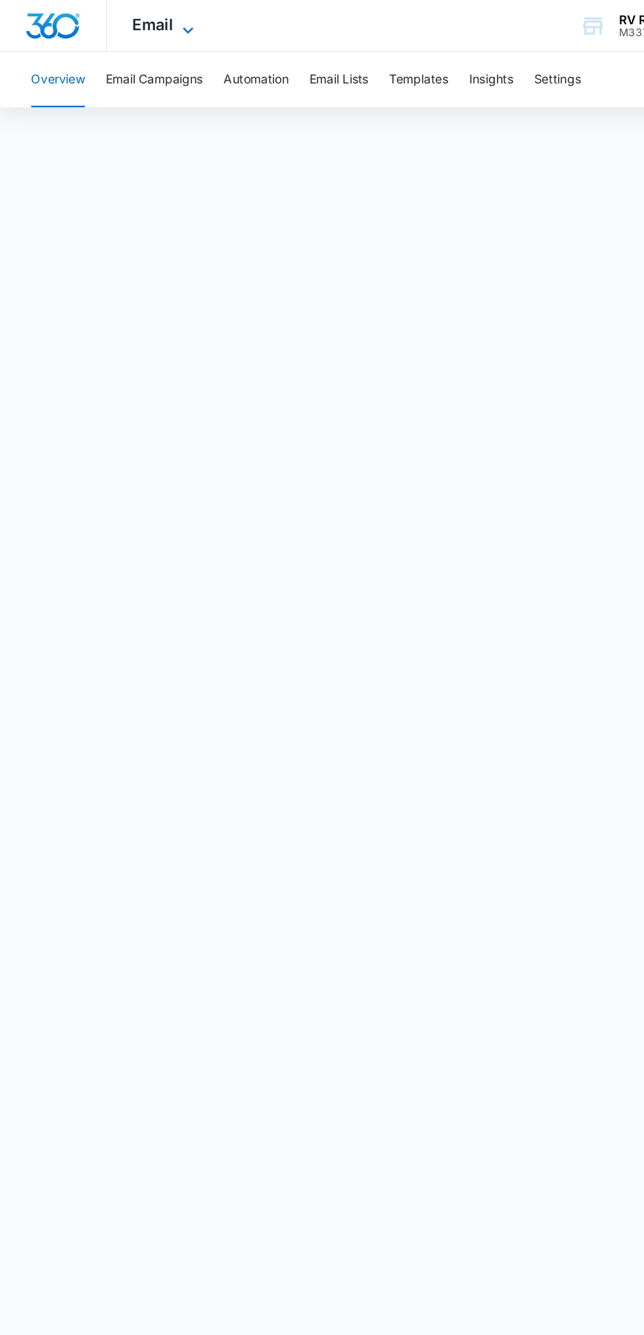
click at [142, 19] on icon at bounding box center [143, 23] width 16 height 16
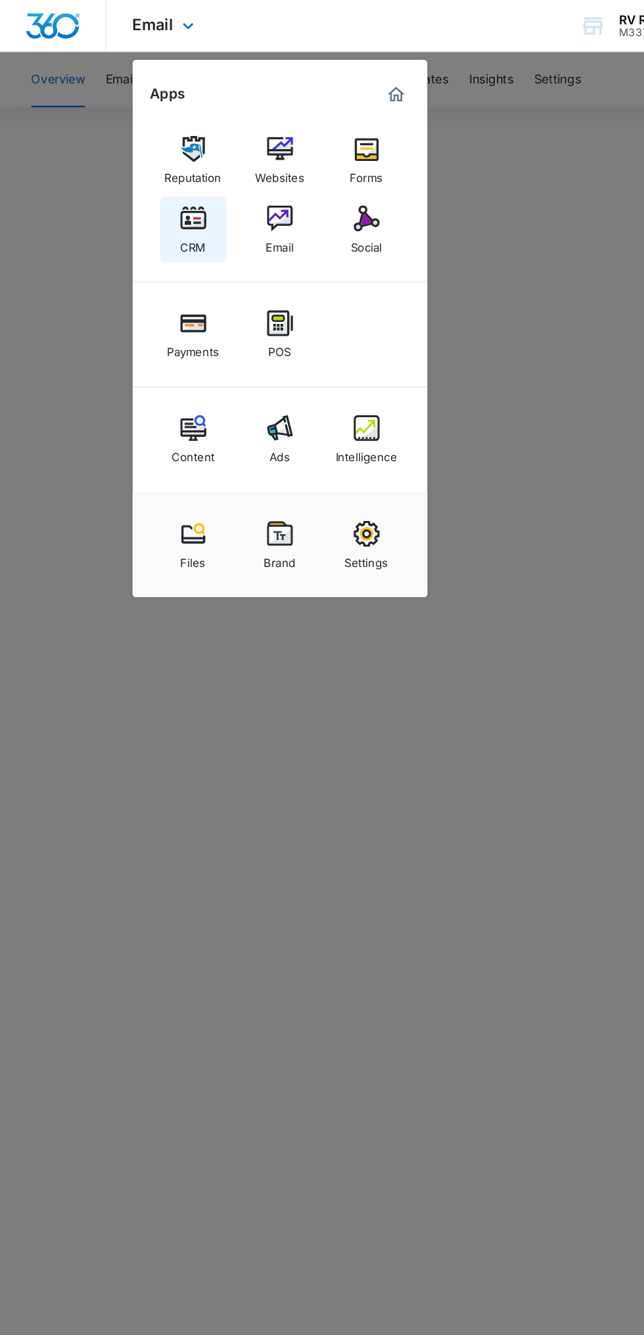
click at [155, 179] on div "CRM" at bounding box center [147, 183] width 20 height 17
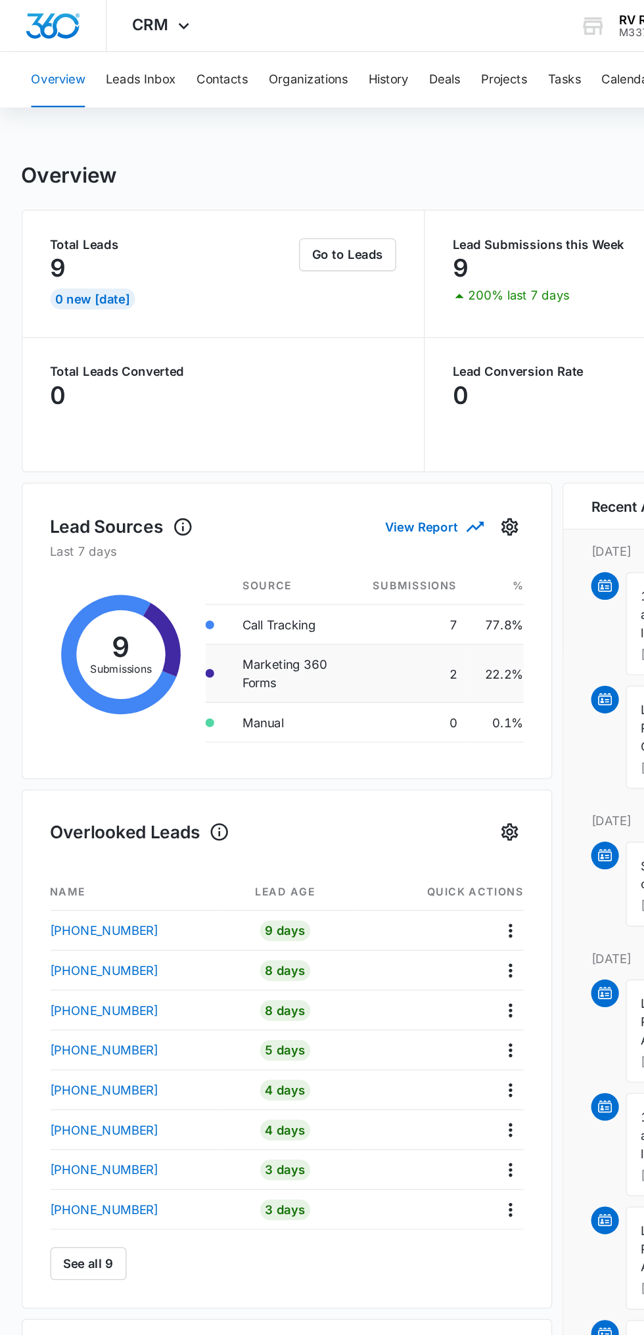
click at [215, 513] on td "Marketing 360 Forms" at bounding box center [222, 511] width 99 height 44
click at [275, 204] on button "Go to Leads" at bounding box center [264, 193] width 74 height 25
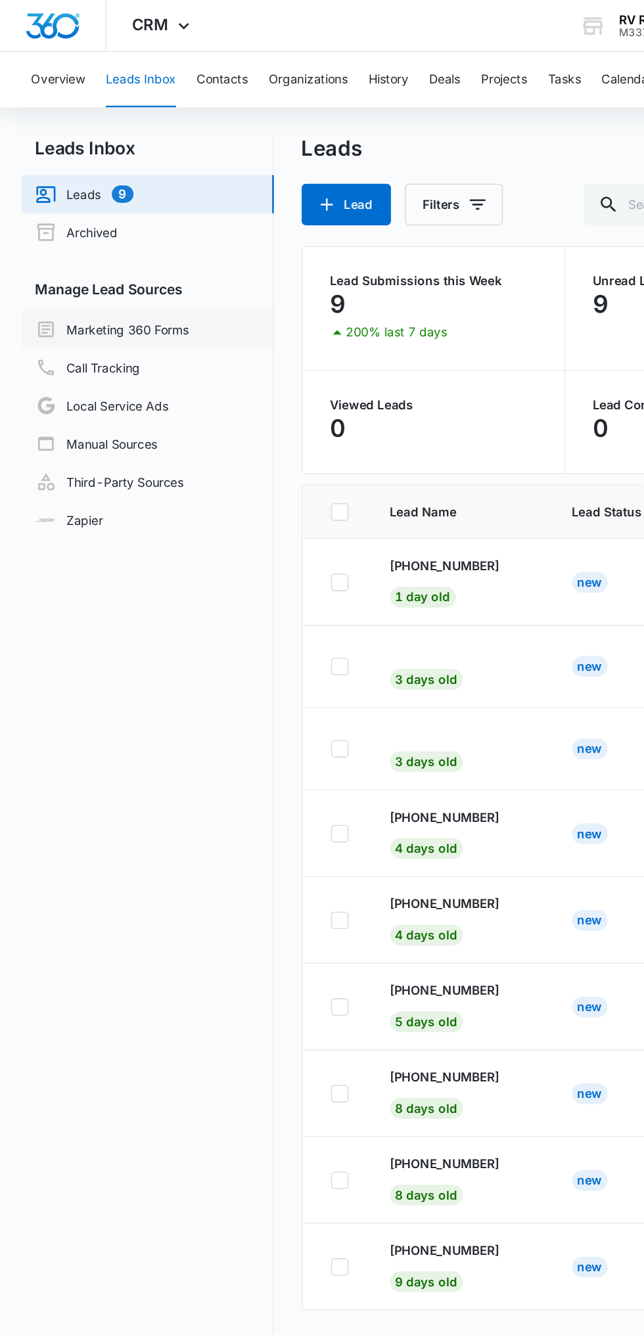
click at [130, 249] on link "Marketing 360 Forms" at bounding box center [85, 250] width 116 height 16
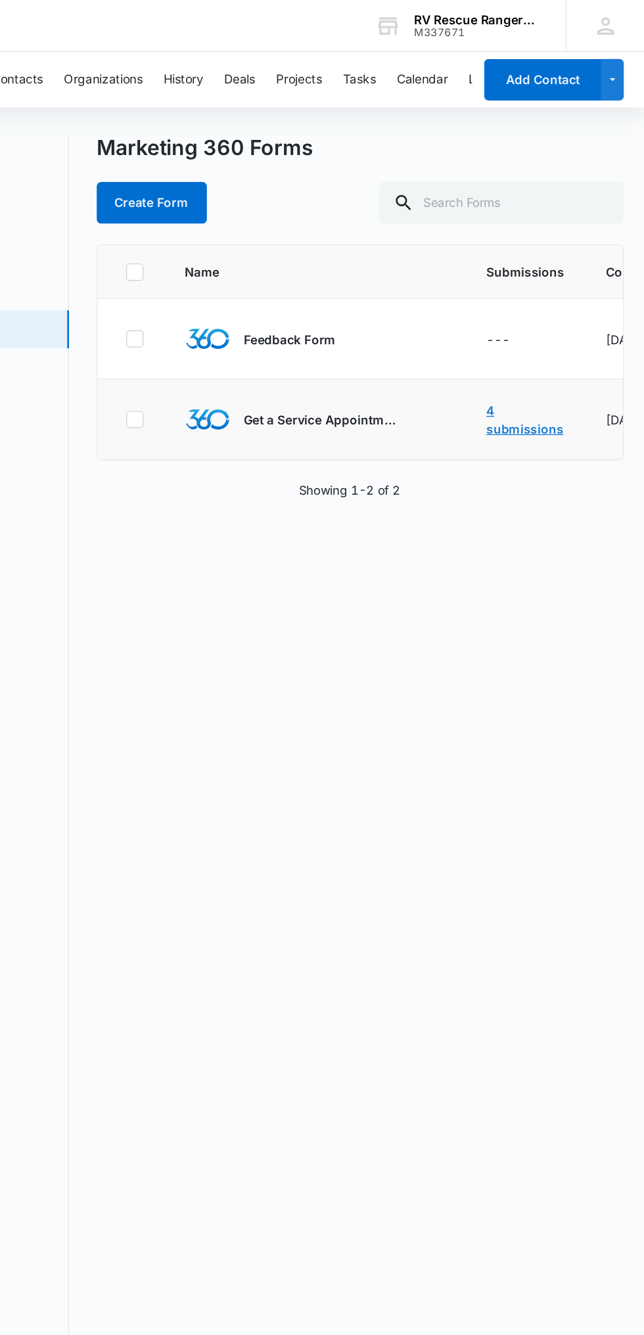
click at [554, 319] on link "4 submissions" at bounding box center [553, 317] width 58 height 25
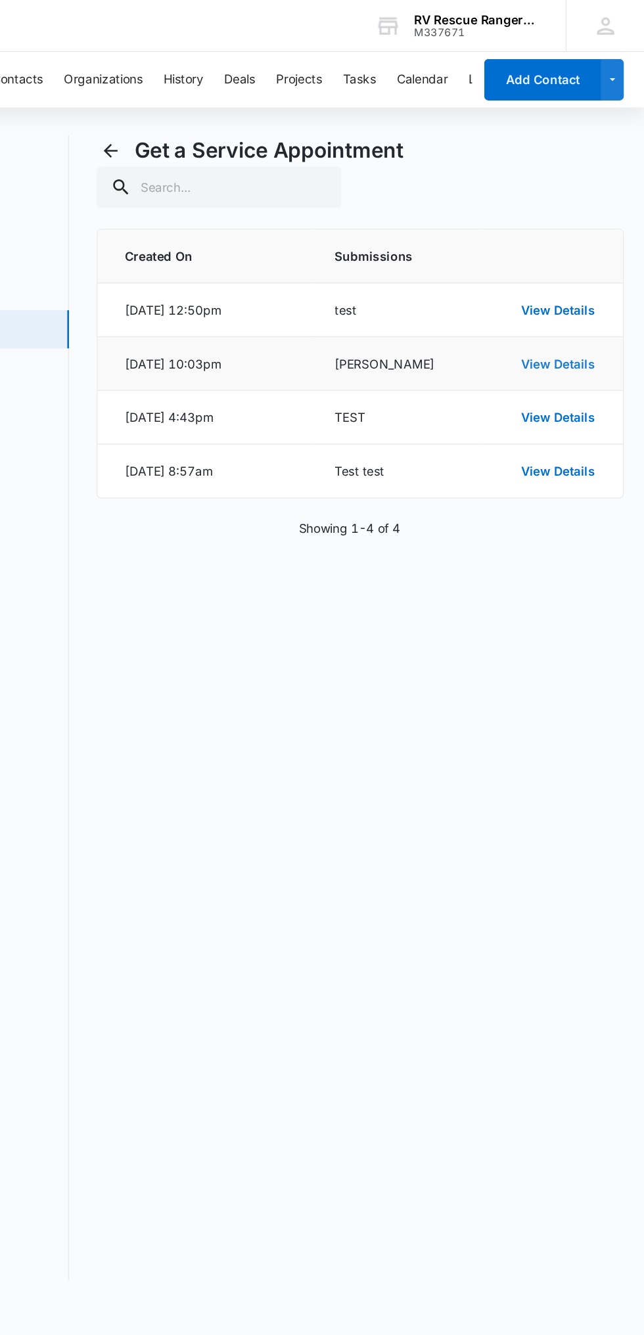
click at [597, 274] on link "View Details" at bounding box center [579, 275] width 56 height 11
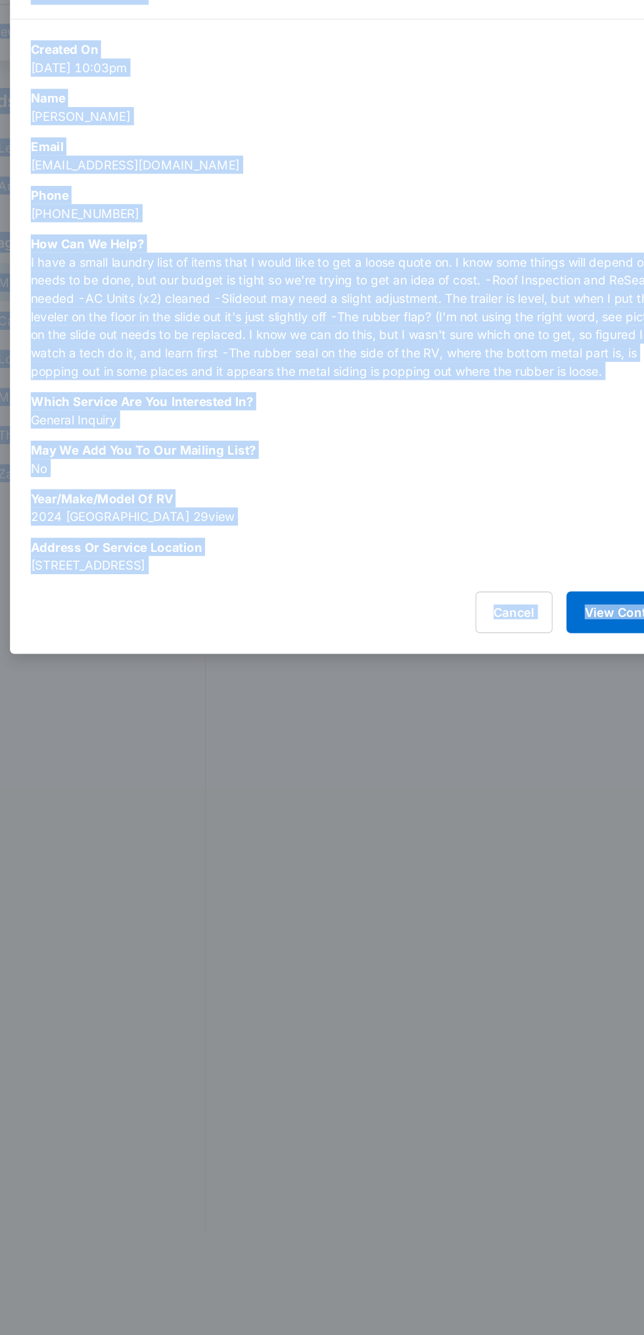
copy body "LOR Ipsu Dolorsitam Consecte Adipi ELI Seddo Eiusmo Temporin UTL Etdolor Mag Al…"
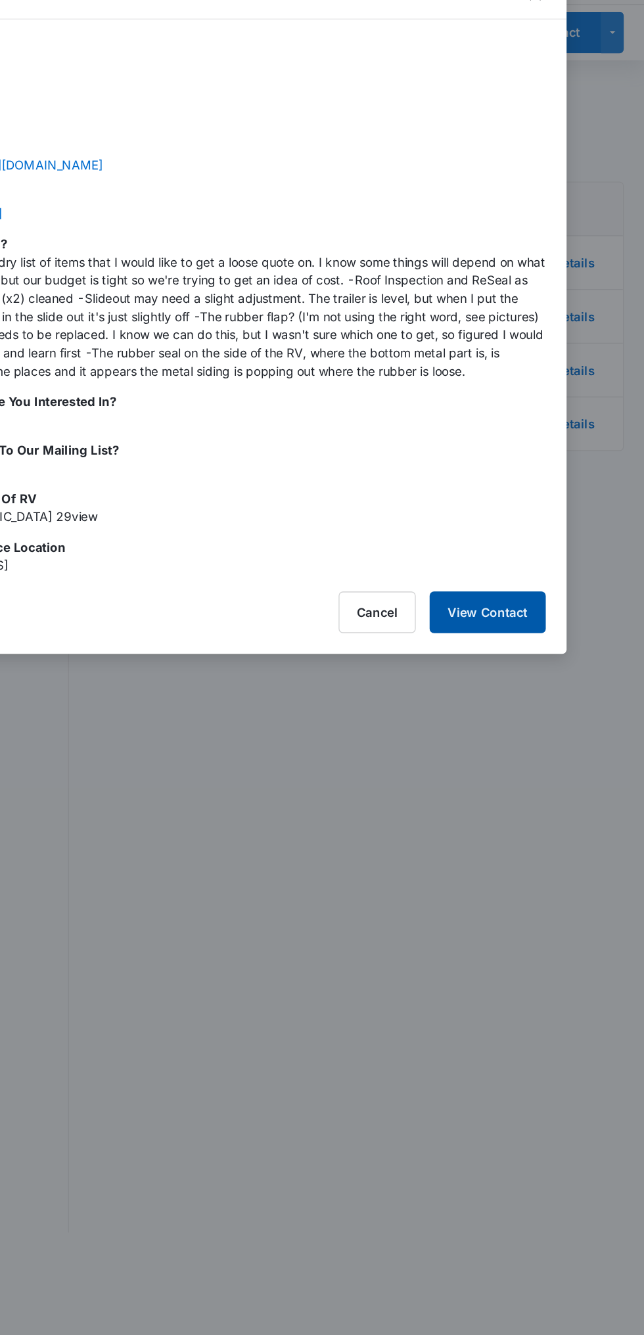
click at [539, 499] on button "View Contact" at bounding box center [525, 500] width 88 height 32
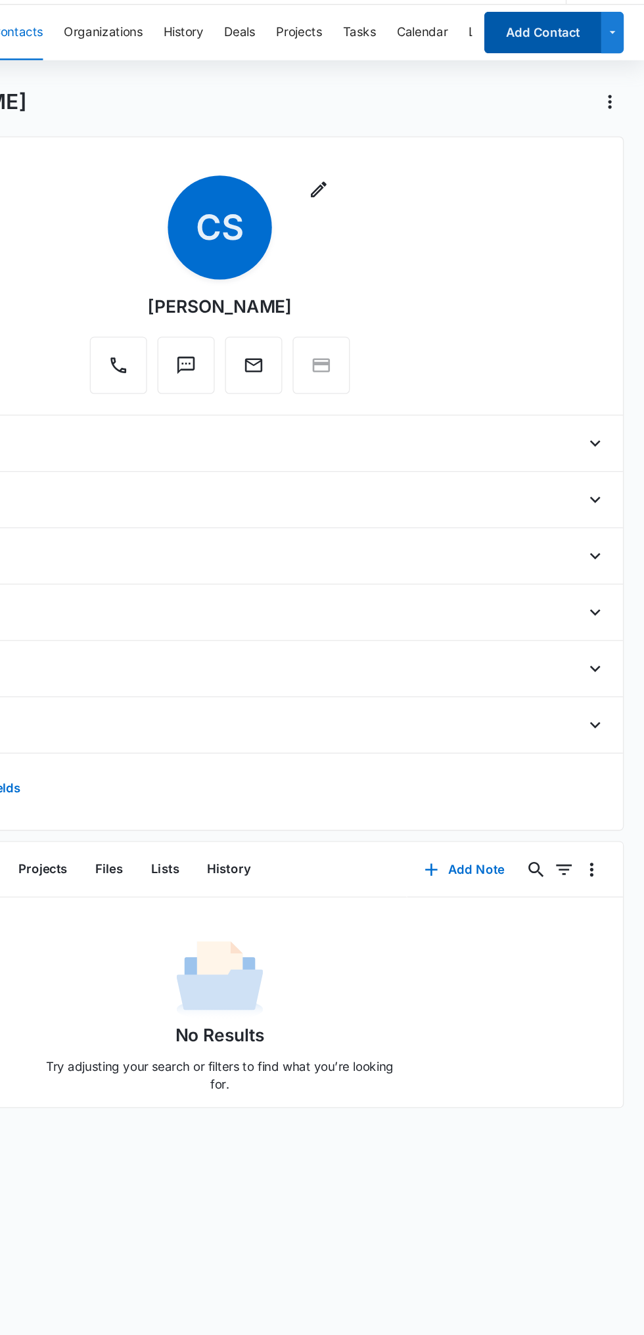
click at [574, 58] on button "Add Contact" at bounding box center [566, 61] width 89 height 32
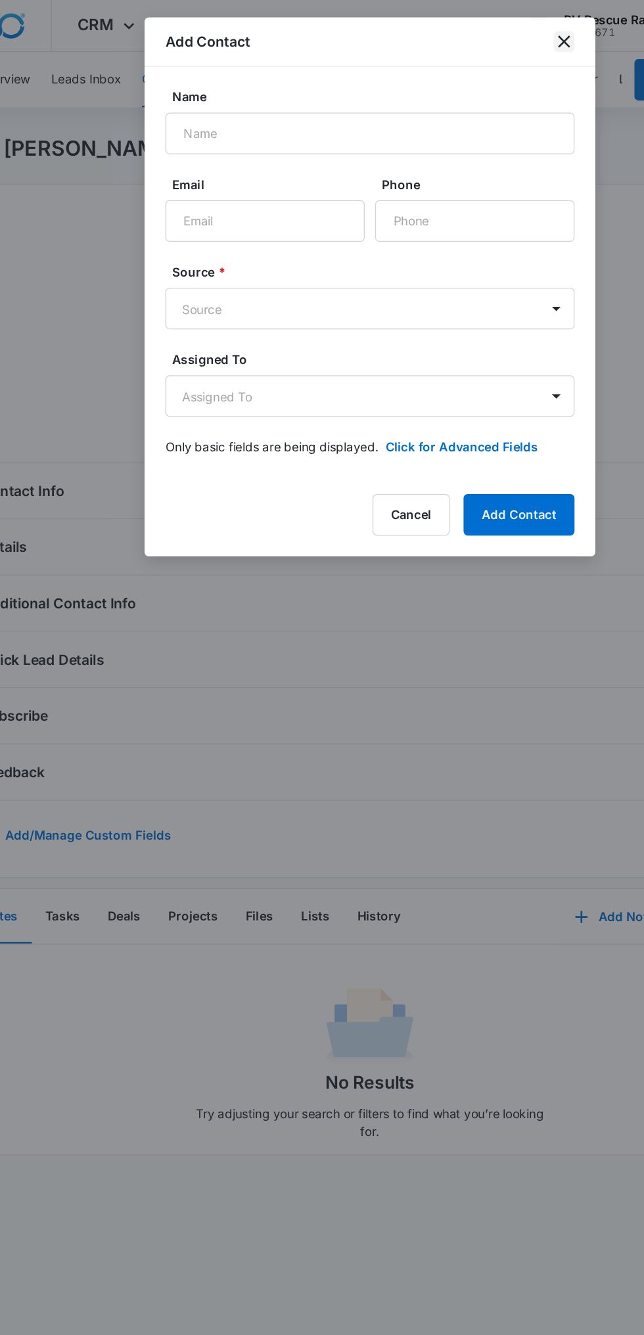
click at [468, 32] on icon "close" at bounding box center [468, 31] width 9 height 9
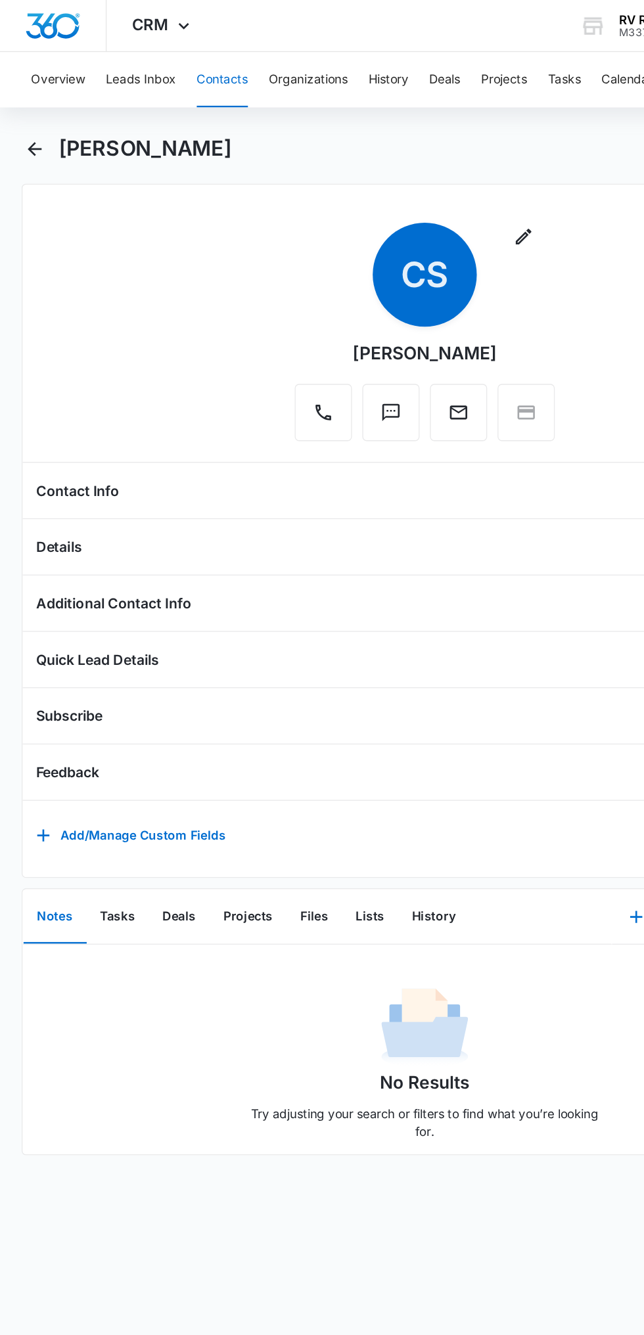
click at [330, 455] on div "Additional Contact Info" at bounding box center [322, 457] width 589 height 21
click at [304, 496] on div "Quick Lead Details" at bounding box center [322, 499] width 589 height 21
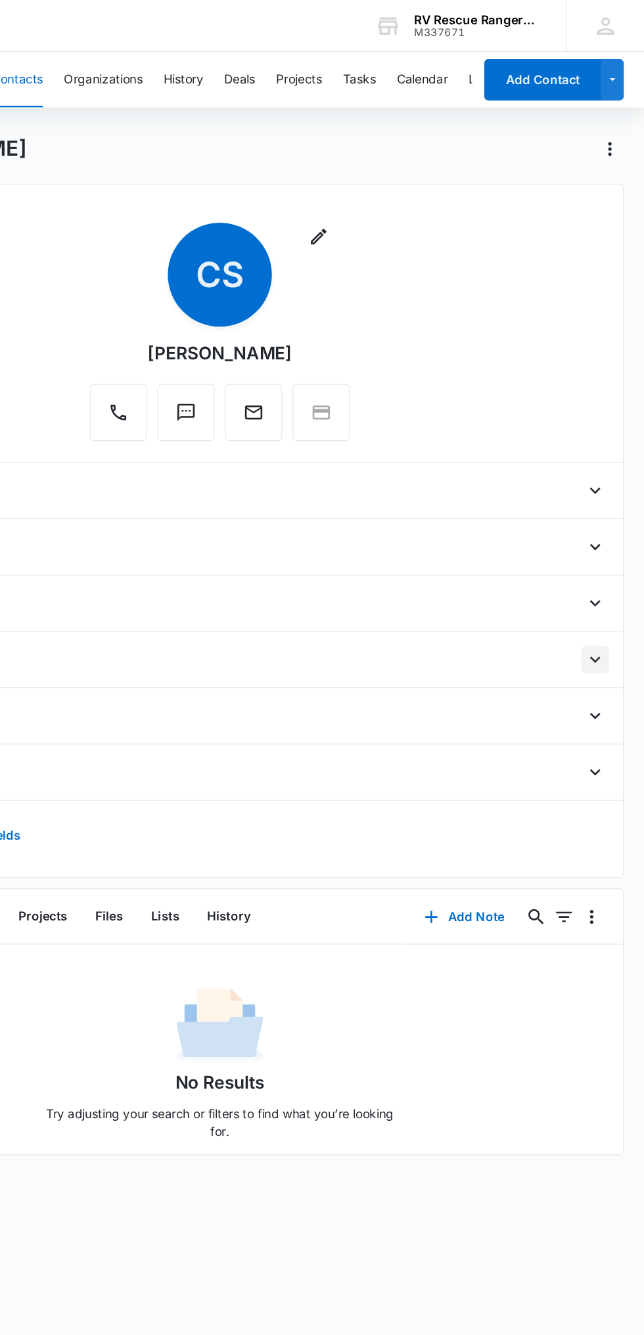
click at [606, 493] on icon "Open" at bounding box center [606, 500] width 16 height 16
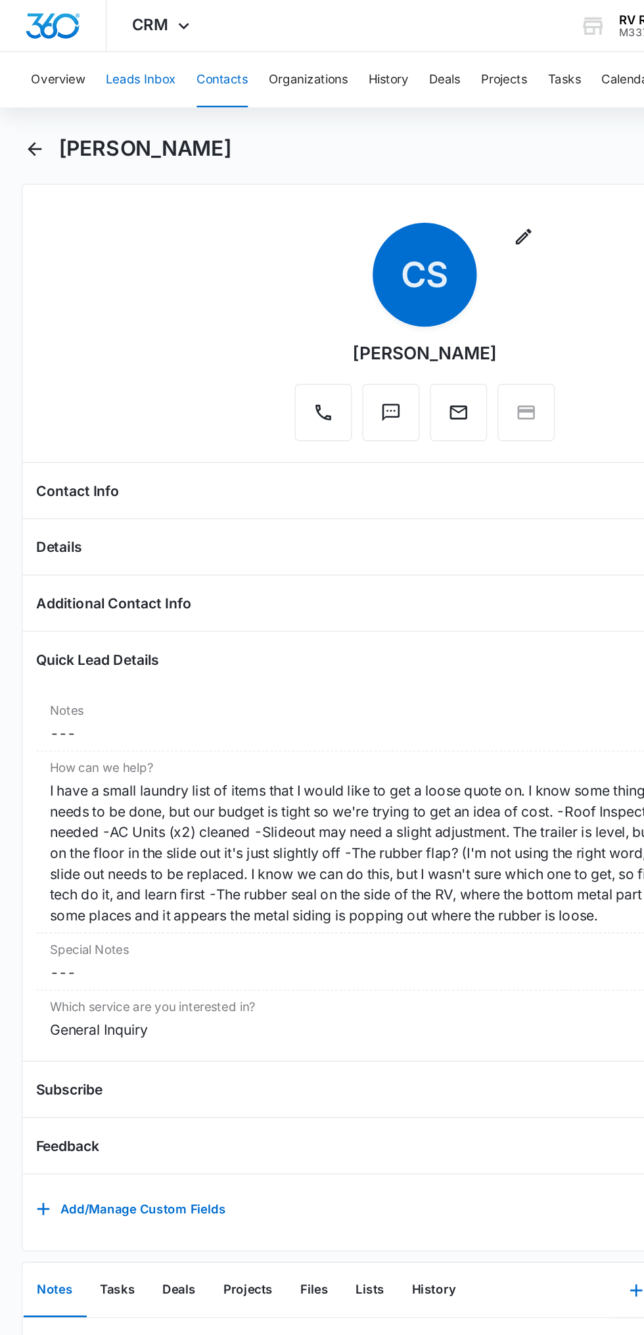
click at [127, 66] on button "Leads Inbox" at bounding box center [106, 60] width 53 height 42
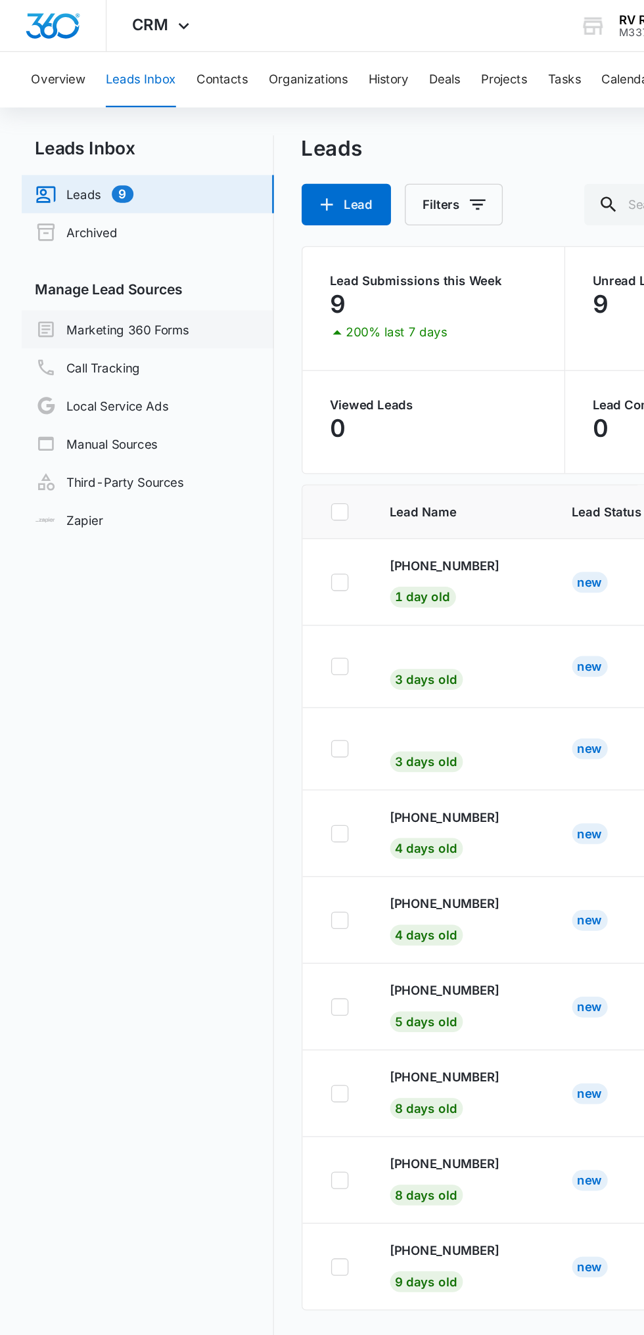
click at [128, 249] on link "Marketing 360 Forms" at bounding box center [85, 250] width 116 height 16
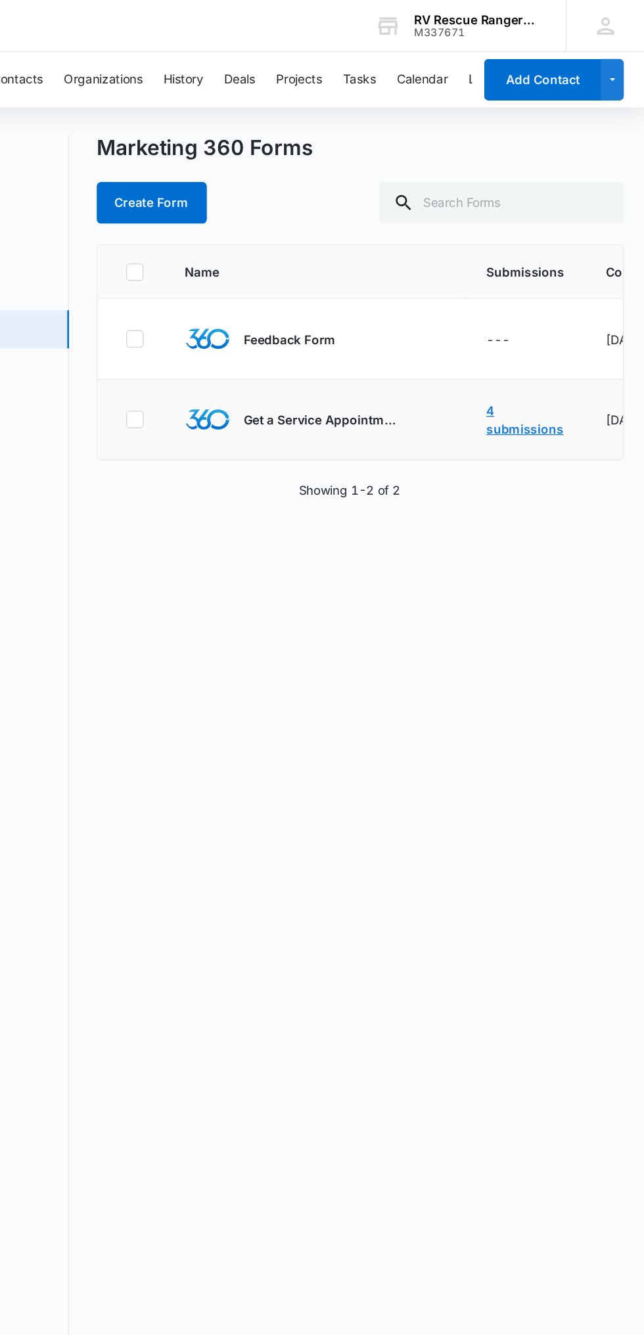
click at [545, 322] on link "4 submissions" at bounding box center [553, 317] width 58 height 25
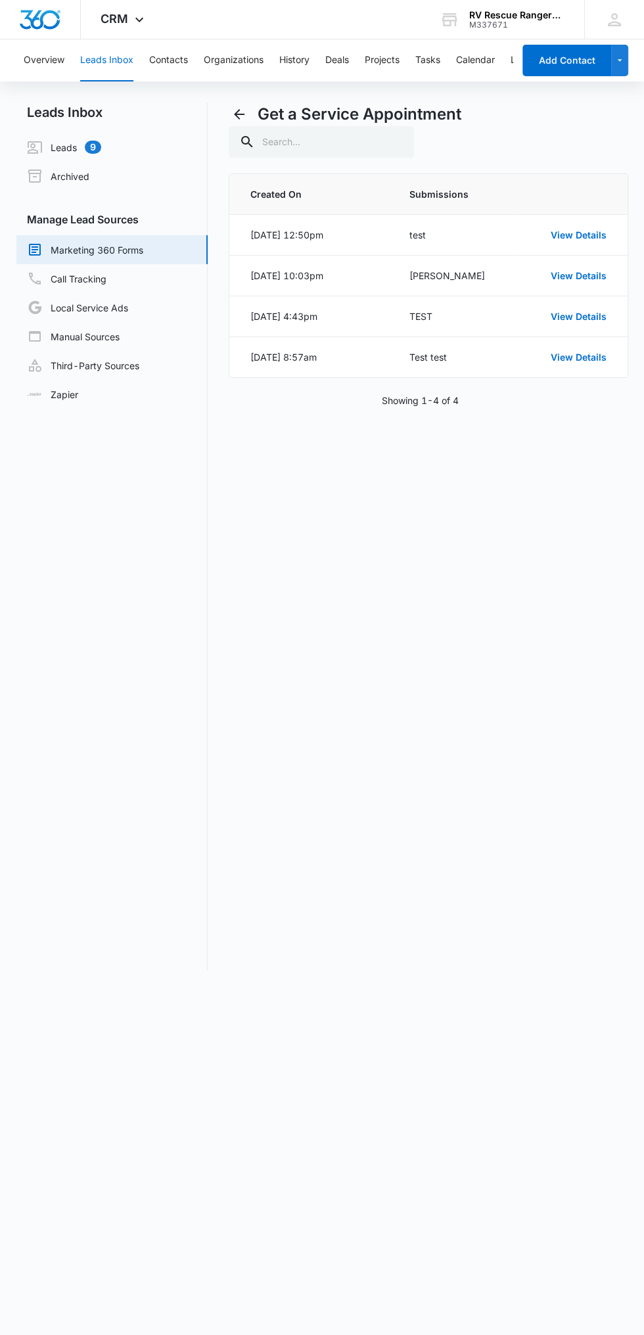
scroll to position [8, 0]
click at [589, 229] on link "View Details" at bounding box center [579, 234] width 56 height 11
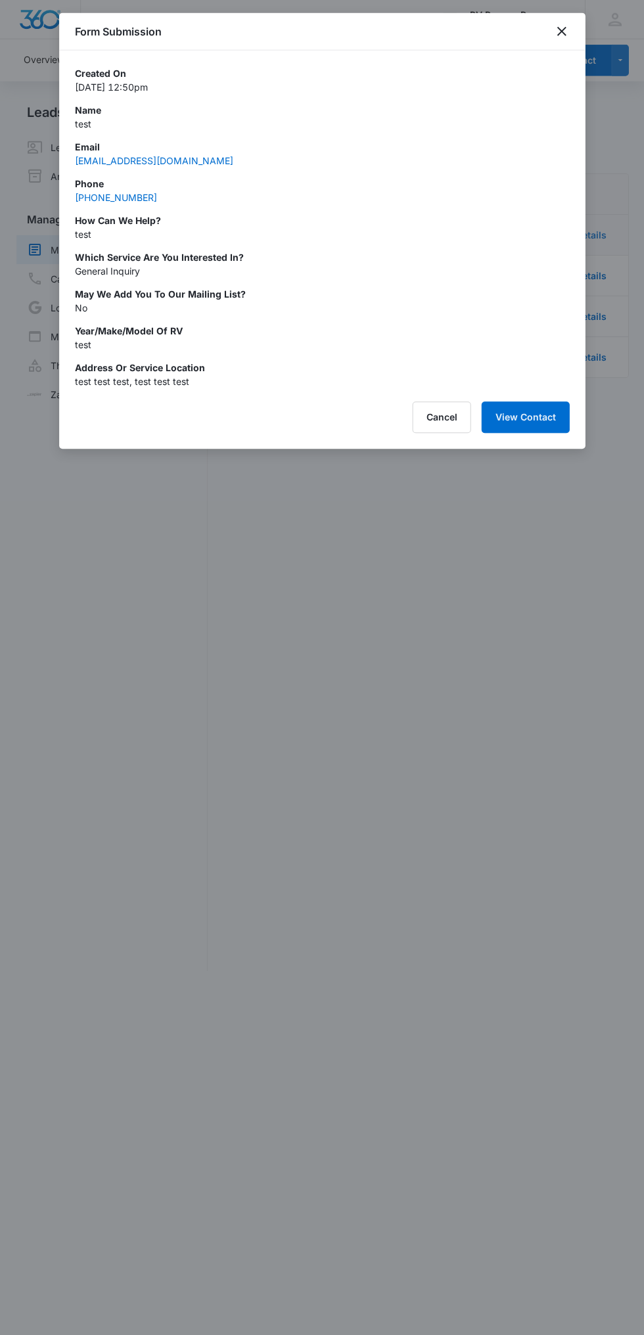
scroll to position [0, 0]
click at [441, 487] on div at bounding box center [322, 667] width 644 height 1335
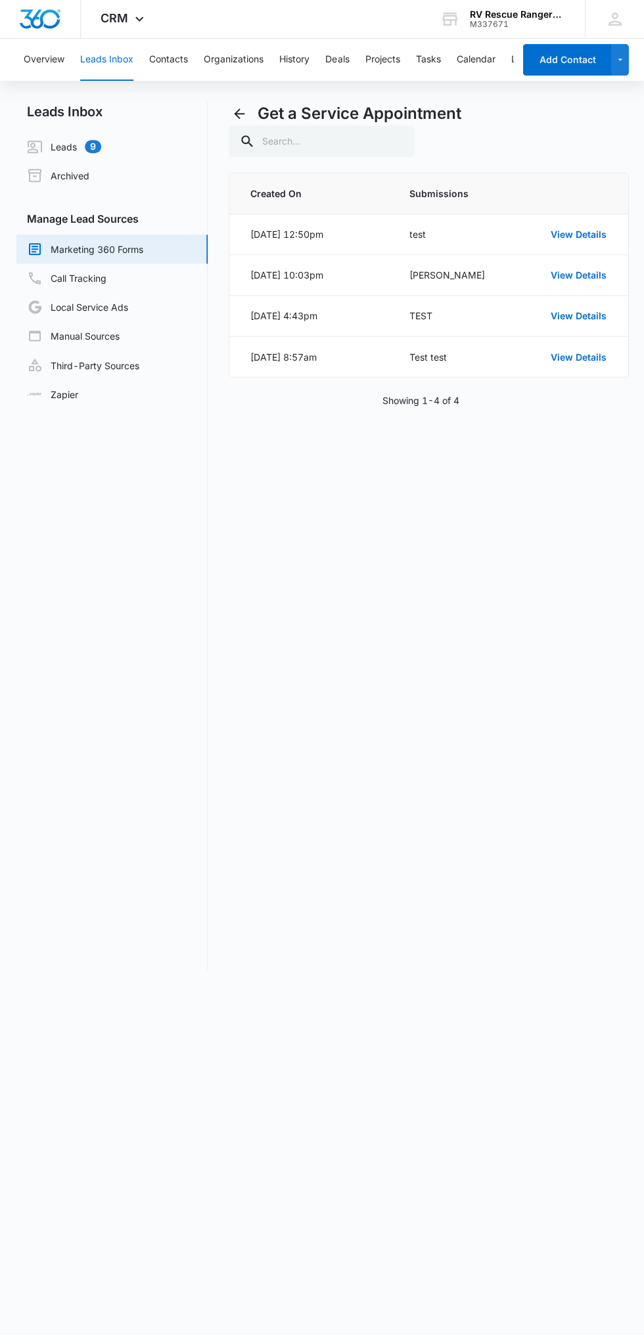
click at [432, 434] on div "Get a Service Appointment Created On Submissions [DATE] 12:50pm test View Detai…" at bounding box center [428, 536] width 399 height 868
click at [106, 281] on link "Call Tracking" at bounding box center [66, 279] width 79 height 16
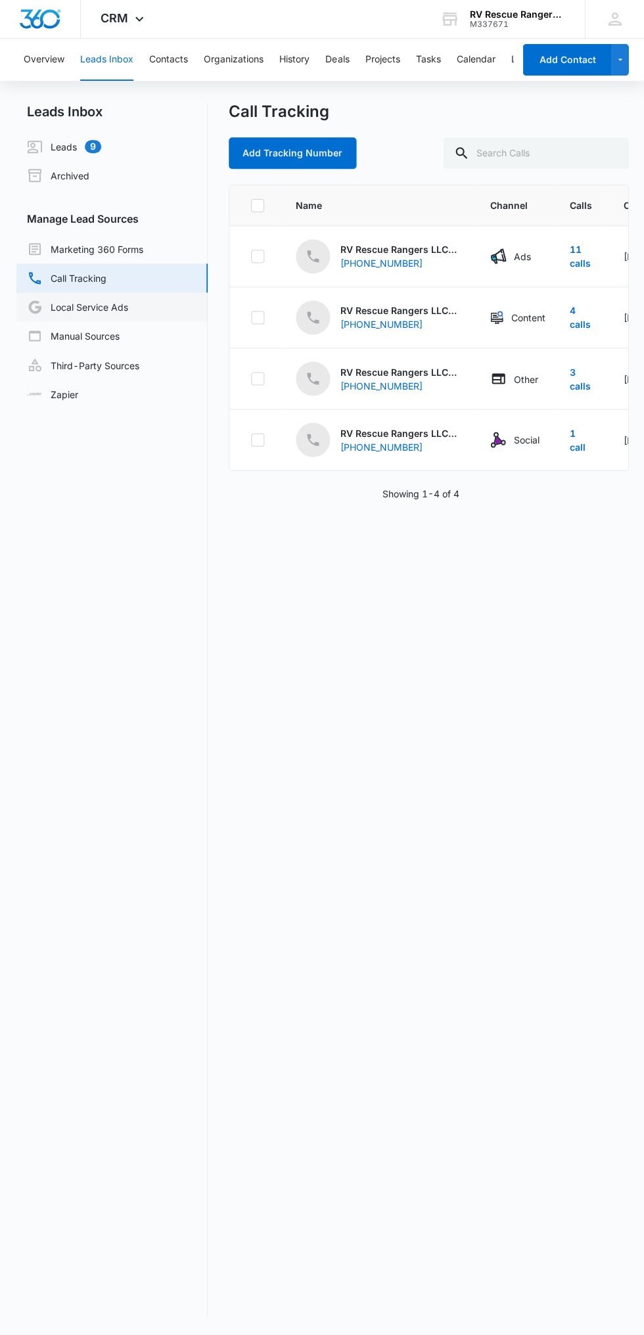
click at [123, 306] on link "Local Service Ads" at bounding box center [77, 308] width 101 height 16
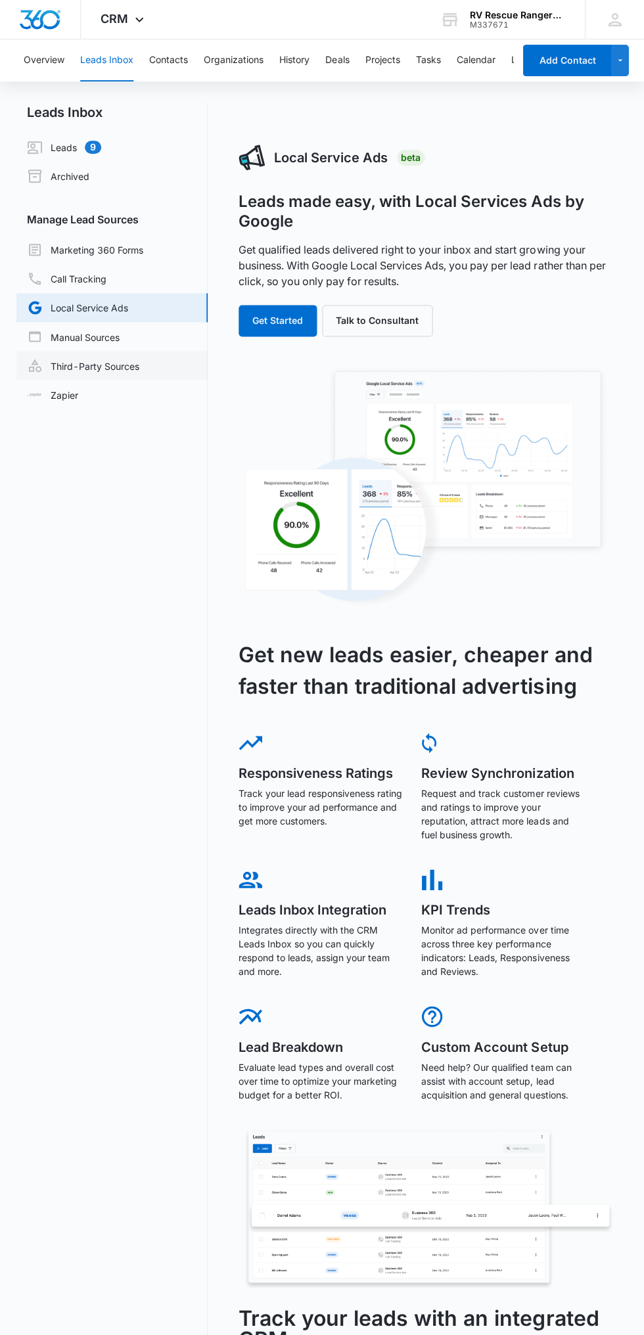
click at [127, 365] on link "Third-Party Sources" at bounding box center [83, 365] width 112 height 16
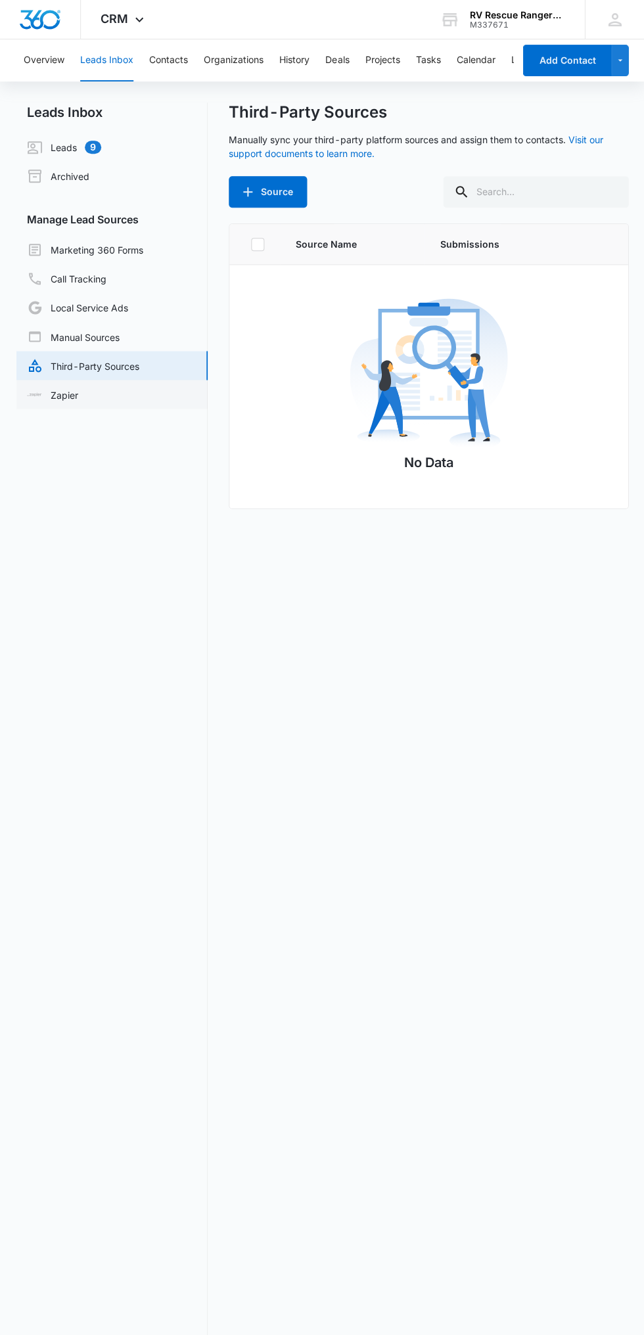
click at [78, 401] on link "Zapier" at bounding box center [52, 395] width 51 height 14
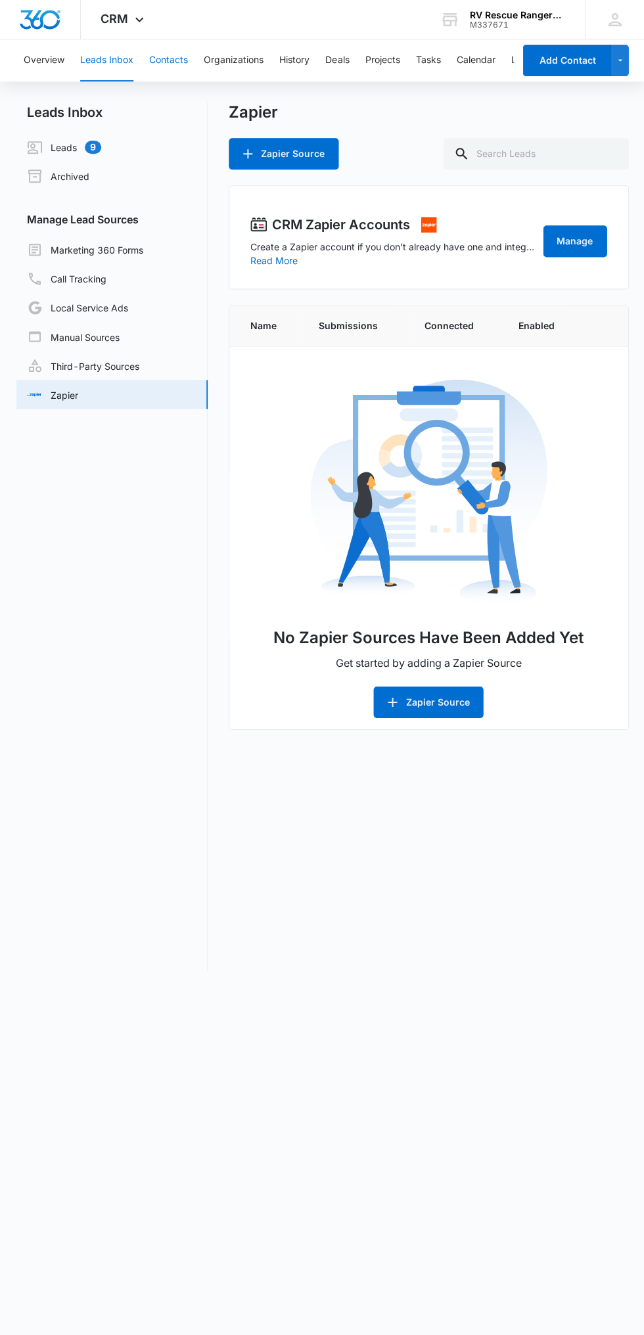
click at [183, 74] on button "Contacts" at bounding box center [168, 60] width 39 height 42
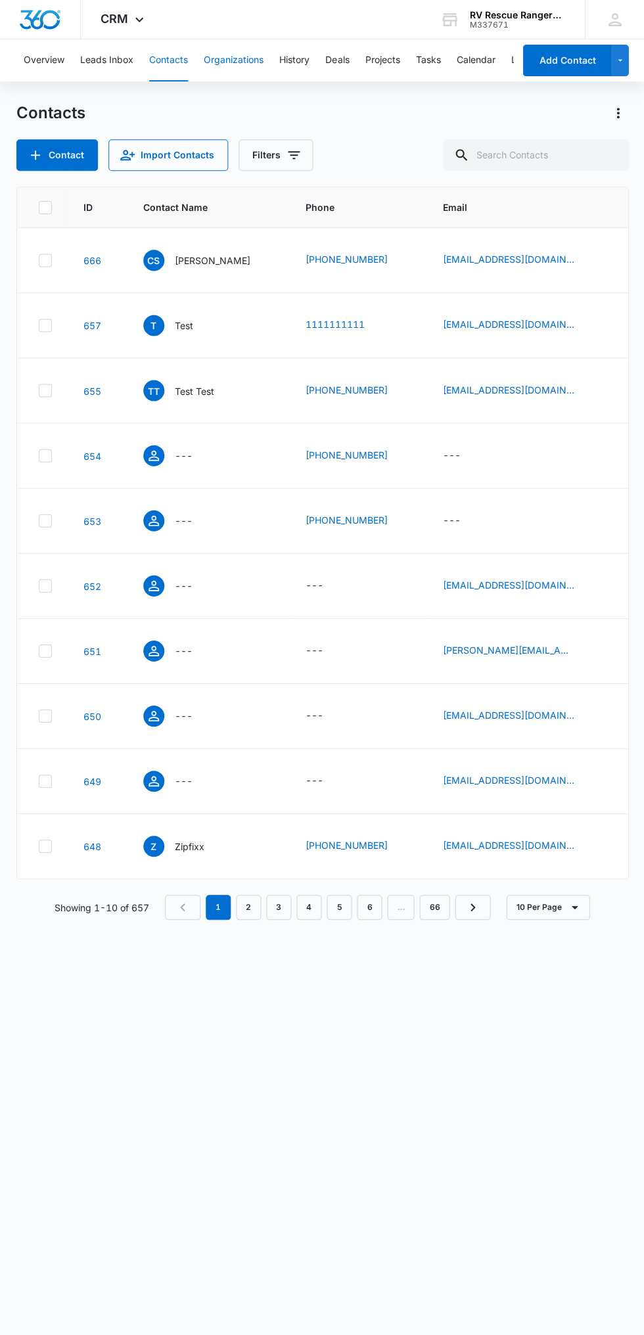
click at [252, 76] on button "Organizations" at bounding box center [234, 60] width 60 height 42
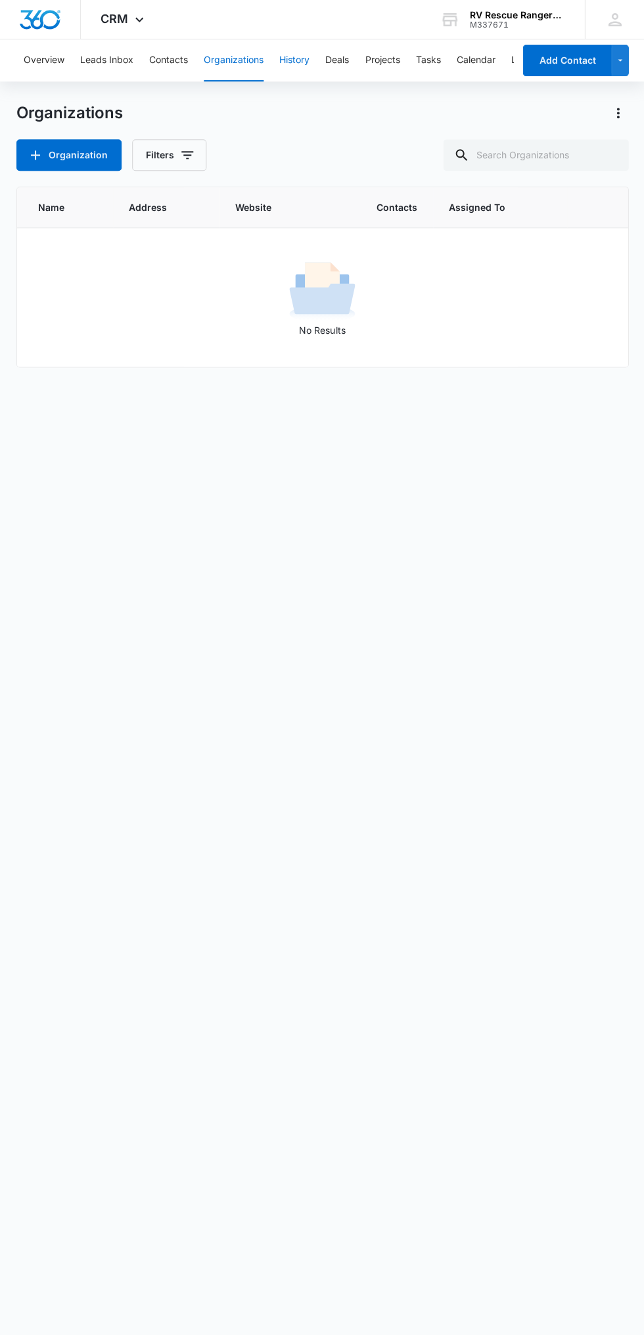
click at [300, 59] on button "History" at bounding box center [294, 60] width 30 height 42
